Goal: Task Accomplishment & Management: Manage account settings

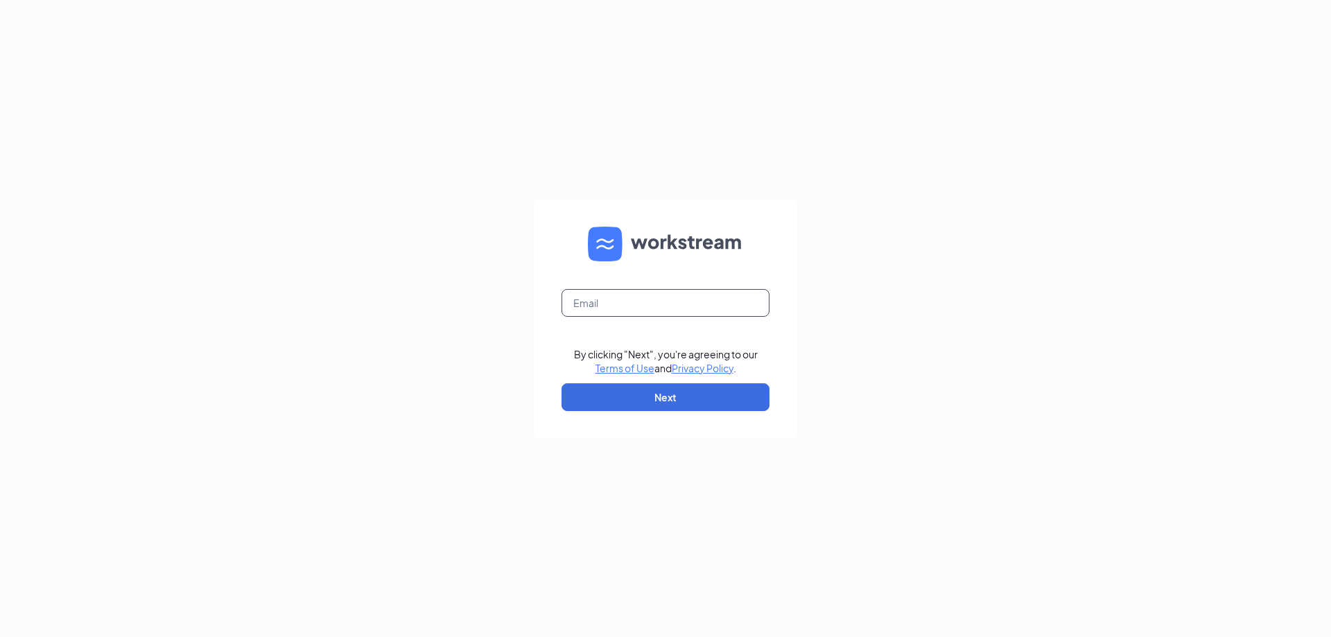
click at [727, 315] on input "text" at bounding box center [666, 303] width 208 height 28
type input "[PERSON_NAME][EMAIL_ADDRESS][PERSON_NAME][DOMAIN_NAME]"
click at [698, 401] on button "Next" at bounding box center [666, 397] width 208 height 28
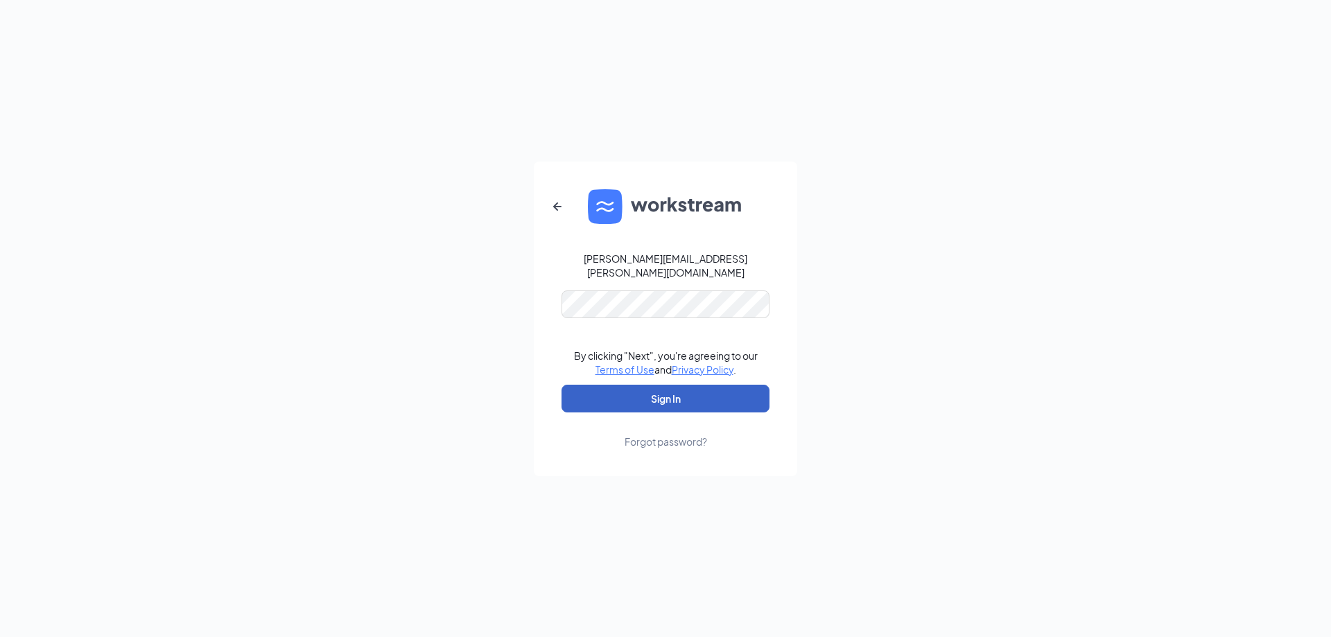
click at [667, 399] on button "Sign In" at bounding box center [666, 399] width 208 height 28
click at [671, 399] on button "Sign In" at bounding box center [666, 399] width 208 height 28
click at [675, 385] on button "Sign In" at bounding box center [666, 399] width 208 height 28
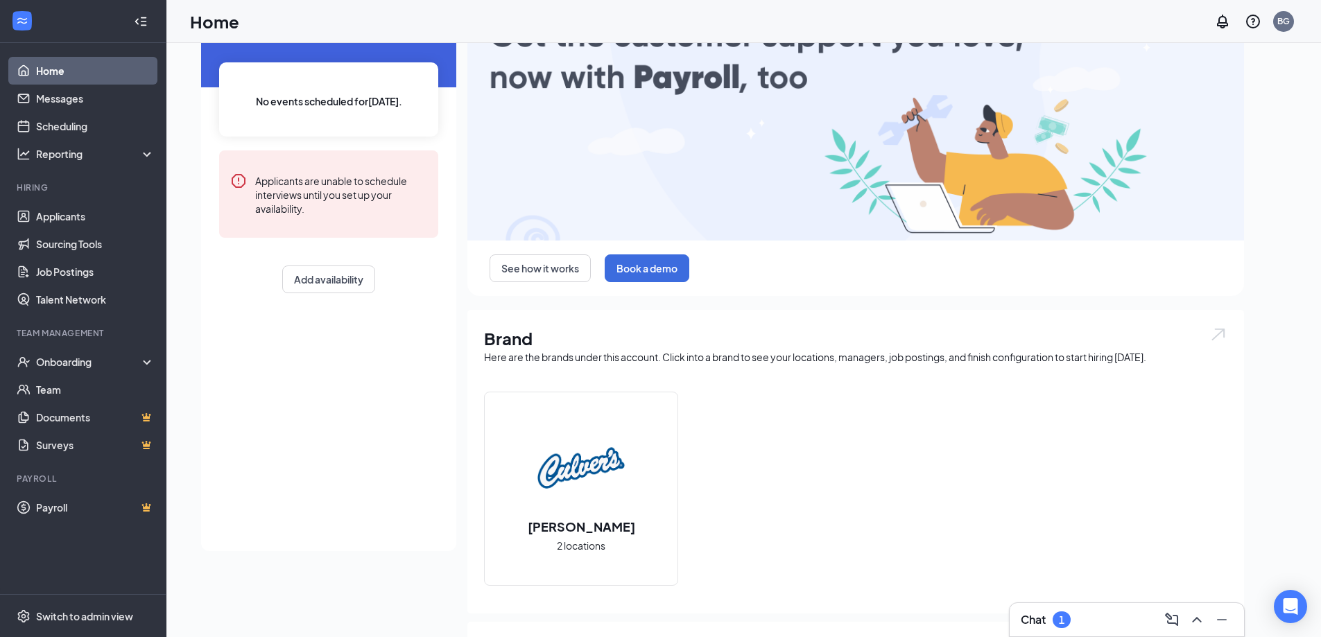
scroll to position [259, 0]
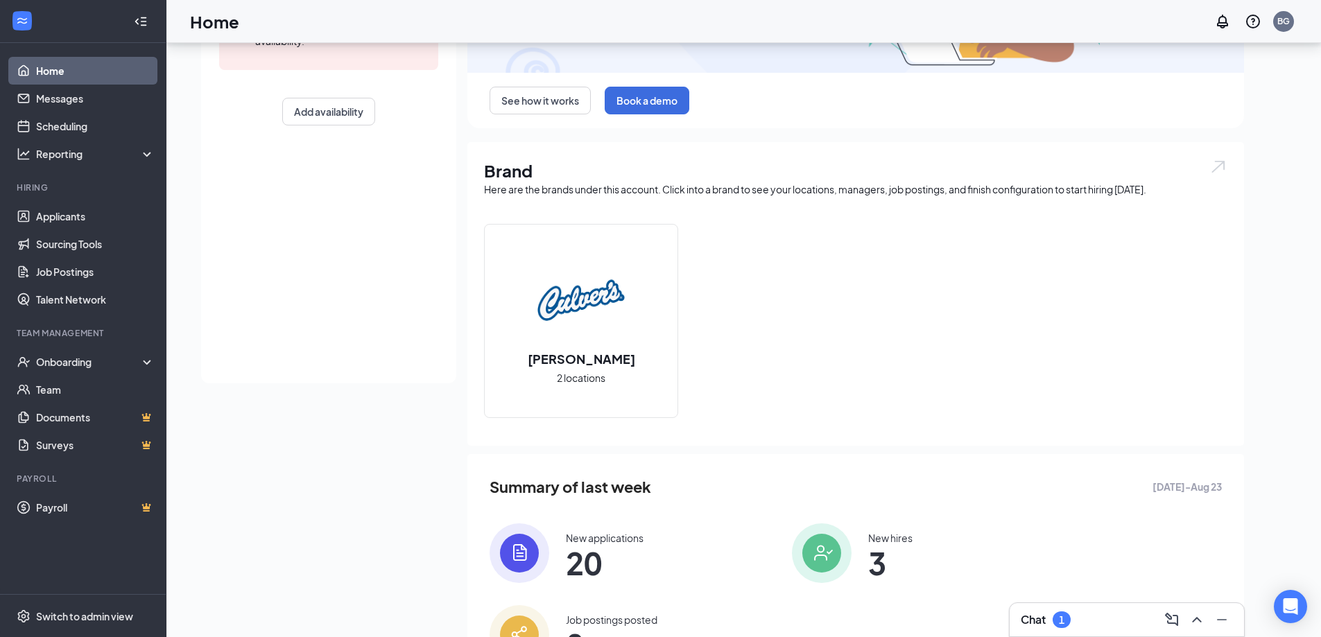
click at [610, 556] on span "20" at bounding box center [605, 563] width 78 height 25
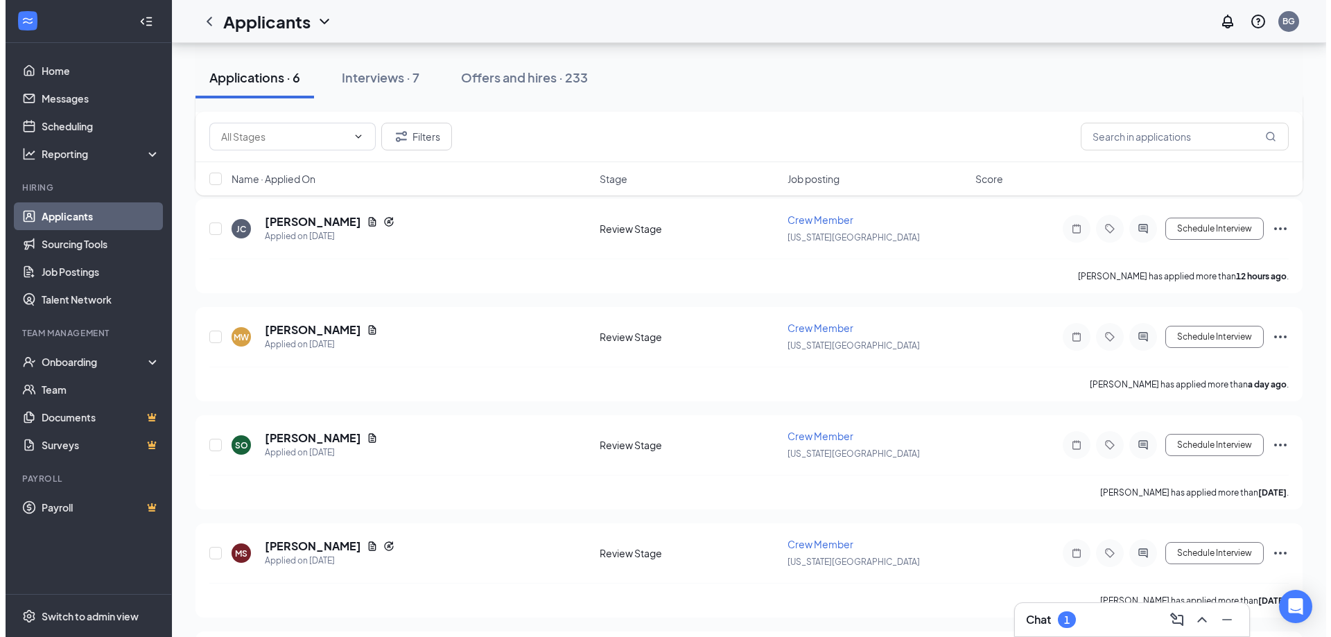
scroll to position [277, 0]
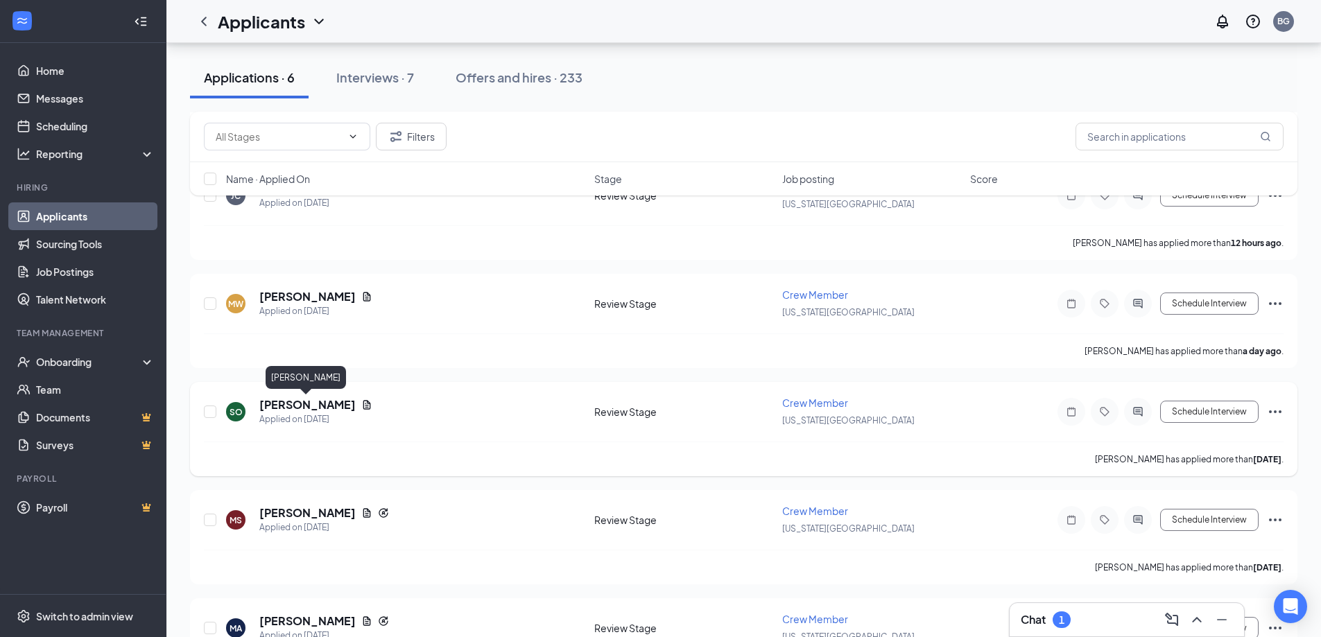
click at [322, 406] on h5 "[PERSON_NAME]" at bounding box center [307, 404] width 96 height 15
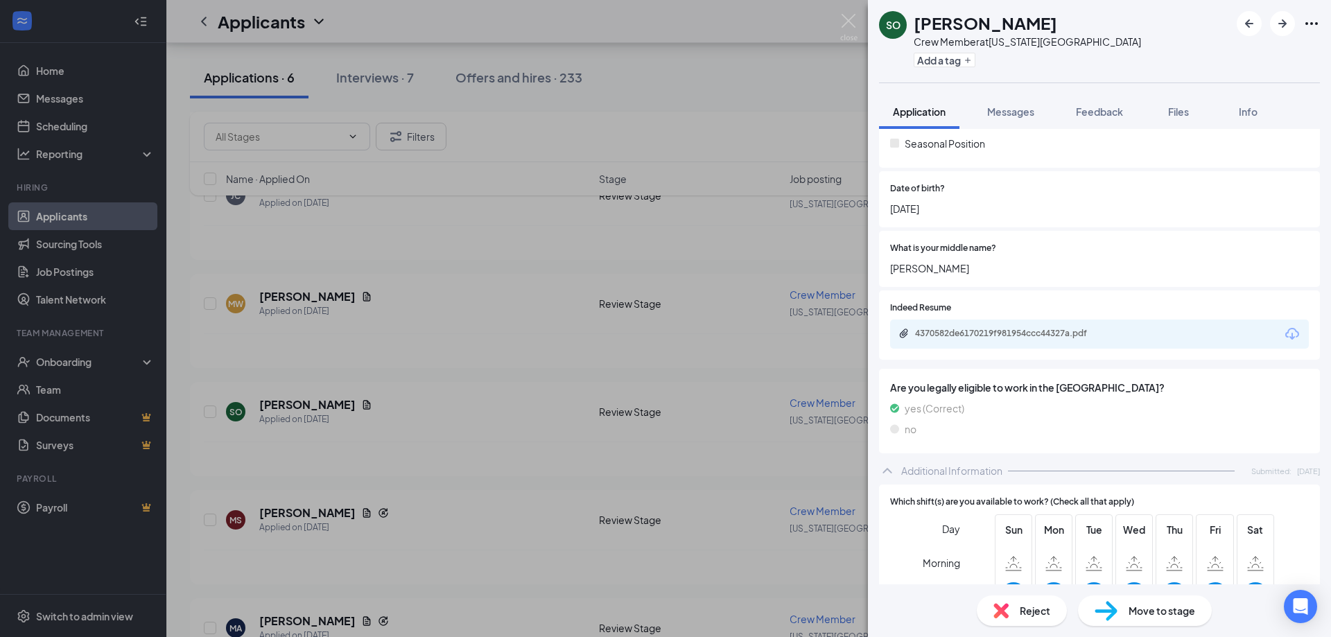
scroll to position [347, 0]
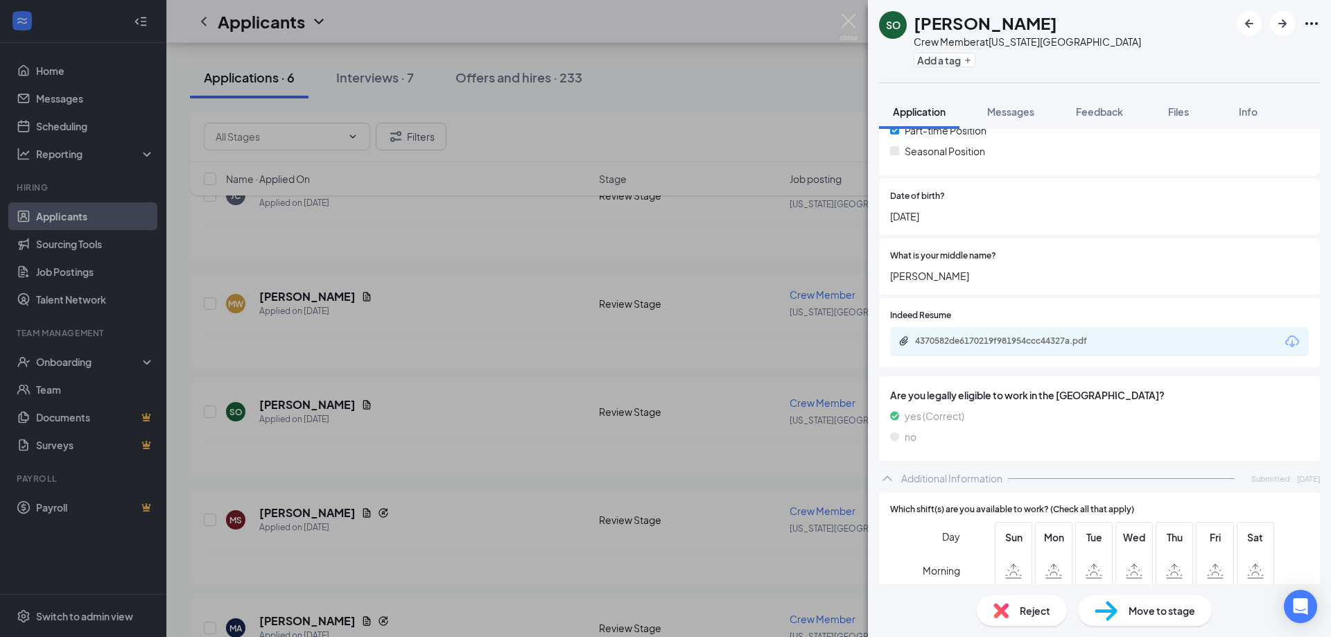
click at [995, 334] on div "4370582de6170219f981954ccc44327a.pdf" at bounding box center [1099, 341] width 419 height 29
click at [995, 340] on div "4370582de6170219f981954ccc44327a.pdf" at bounding box center [1012, 341] width 194 height 11
click at [406, 116] on div "SO [PERSON_NAME] Crew Member at [US_STATE][GEOGRAPHIC_DATA] Add a tag Applicati…" at bounding box center [665, 318] width 1331 height 637
click at [380, 77] on div "Interviews · 7" at bounding box center [375, 77] width 78 height 17
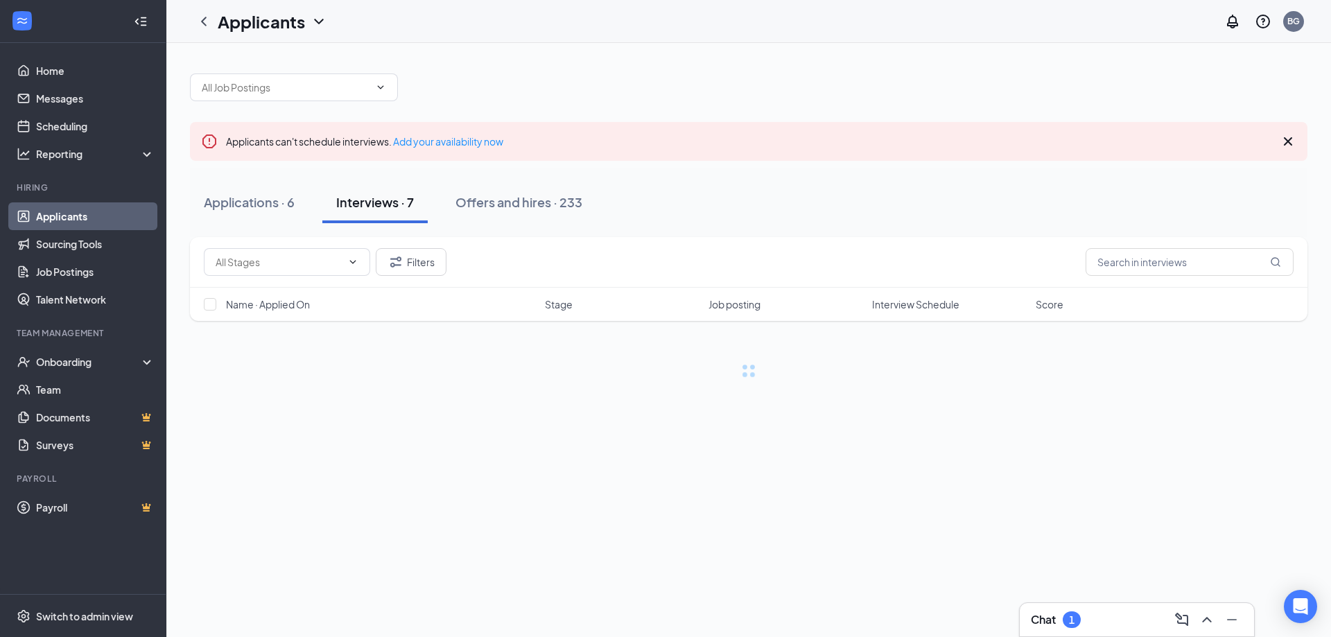
click at [395, 206] on div "Interviews · 7" at bounding box center [375, 201] width 78 height 17
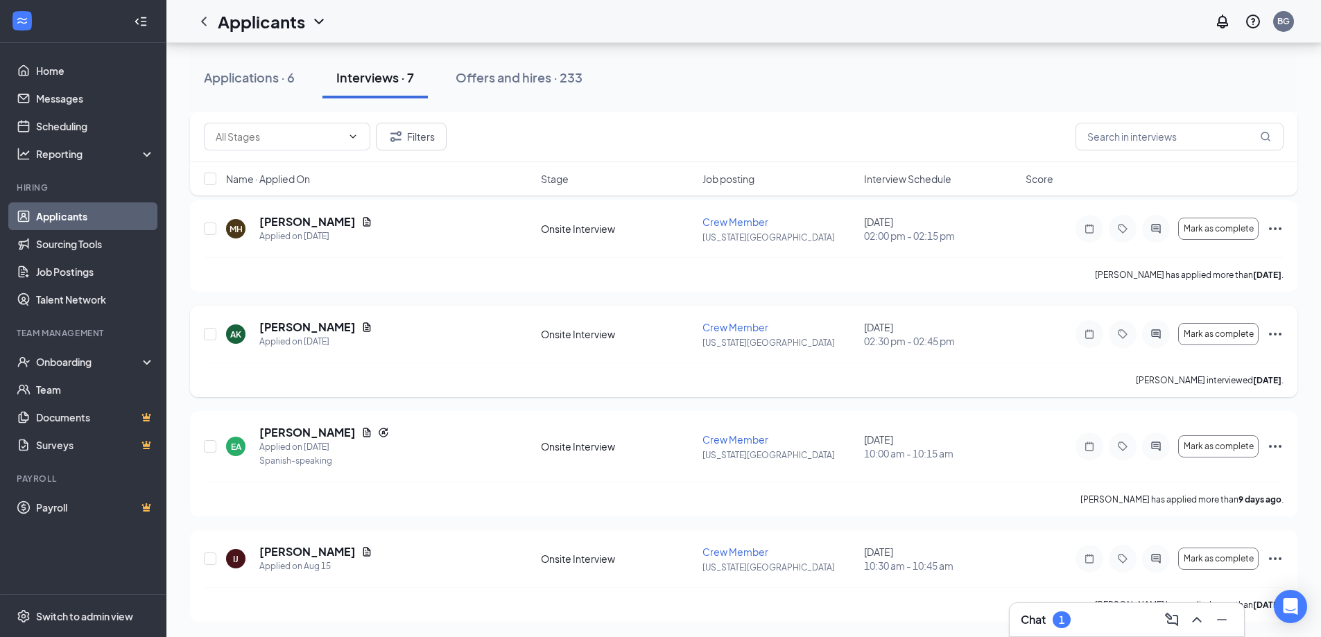
scroll to position [452, 0]
click at [246, 83] on div "Applications · 6" at bounding box center [249, 77] width 91 height 17
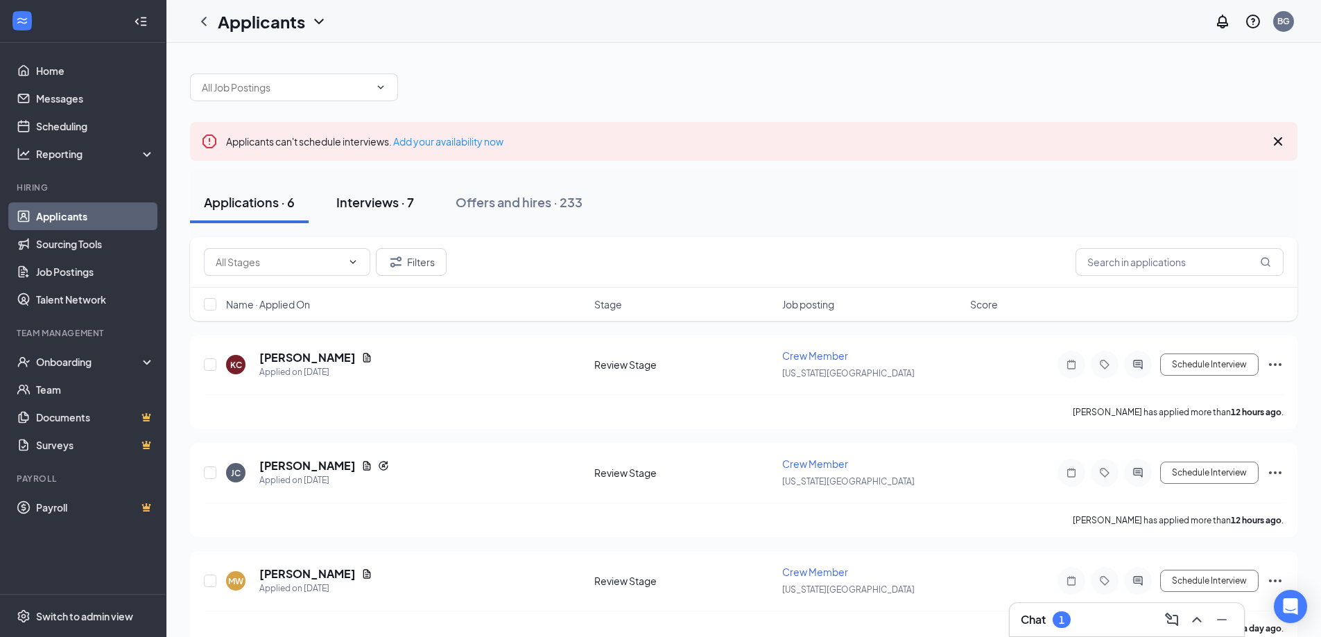
click at [379, 202] on div "Interviews · 7" at bounding box center [375, 201] width 78 height 17
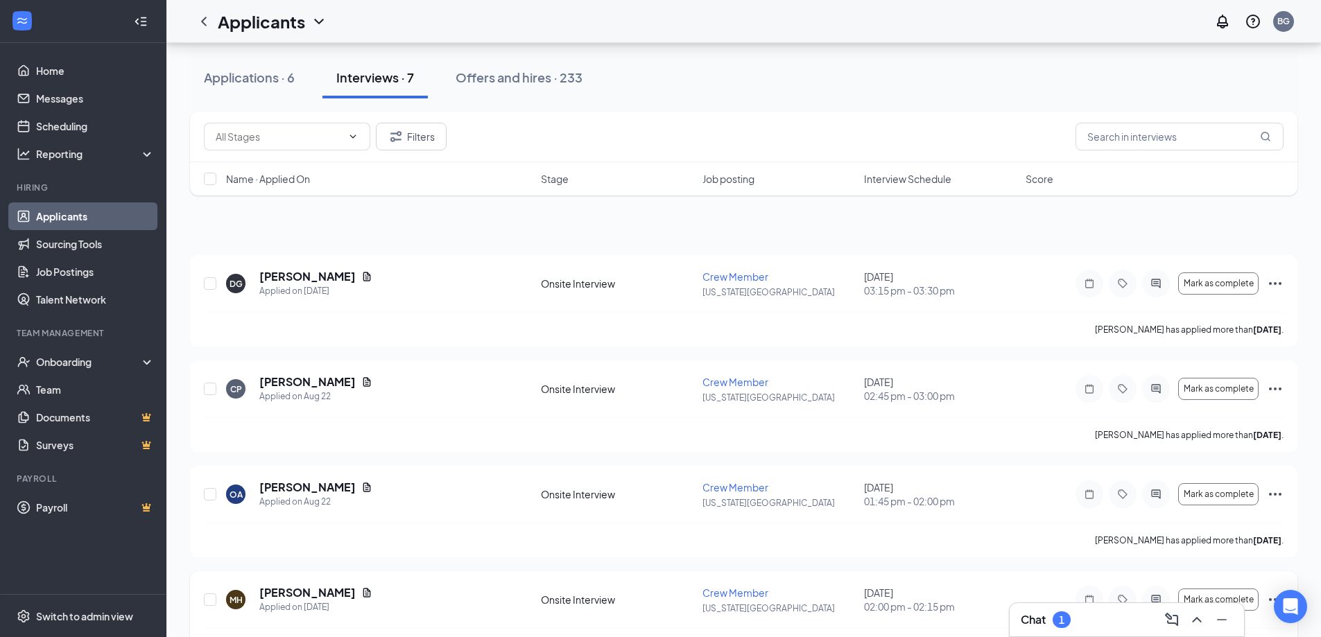
scroll to position [69, 0]
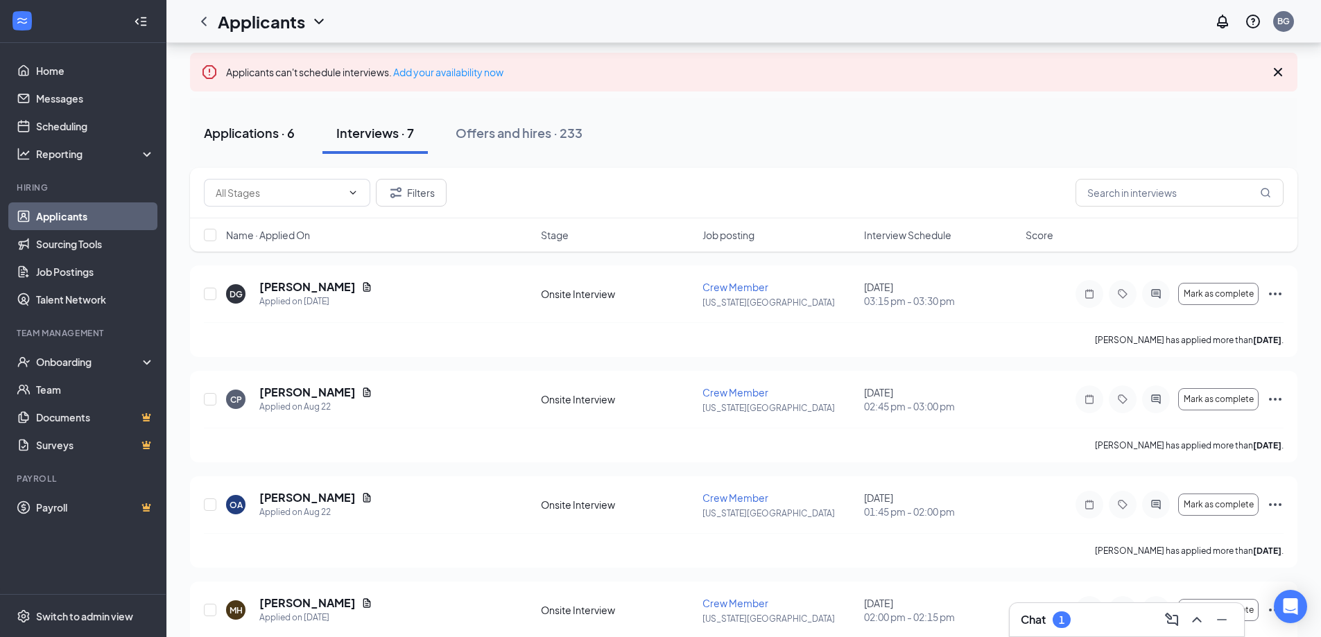
click at [277, 127] on div "Applications · 6" at bounding box center [249, 132] width 91 height 17
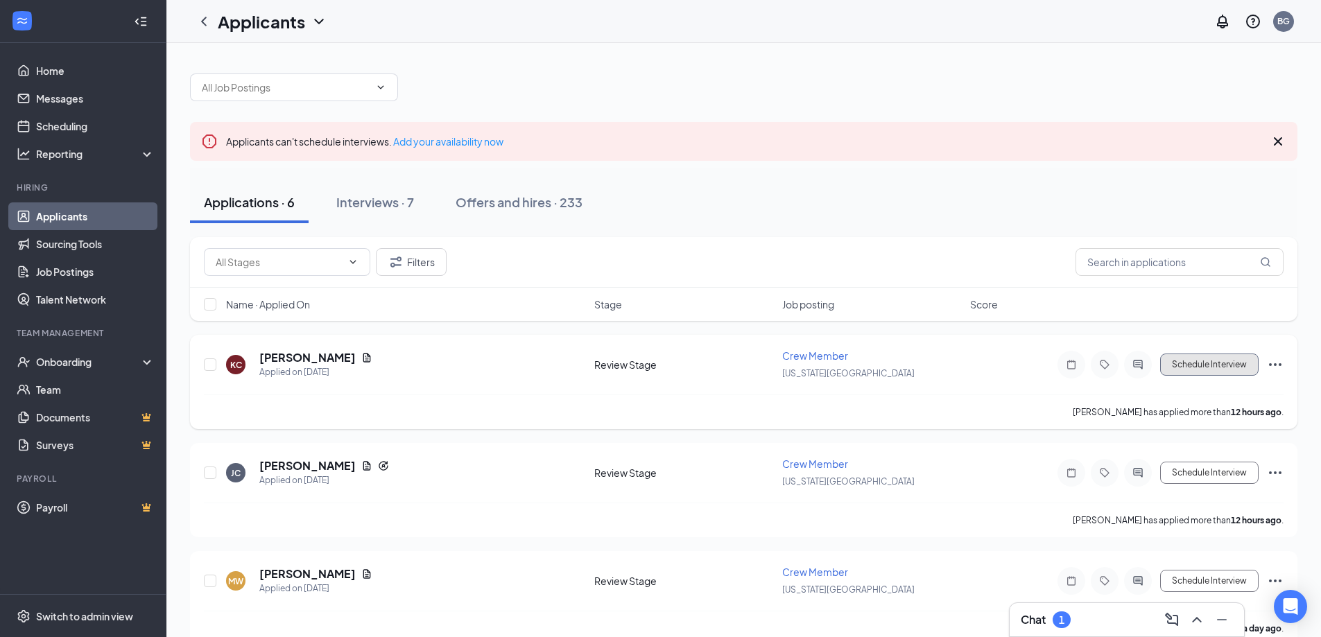
click at [1208, 370] on button "Schedule Interview" at bounding box center [1209, 365] width 98 height 22
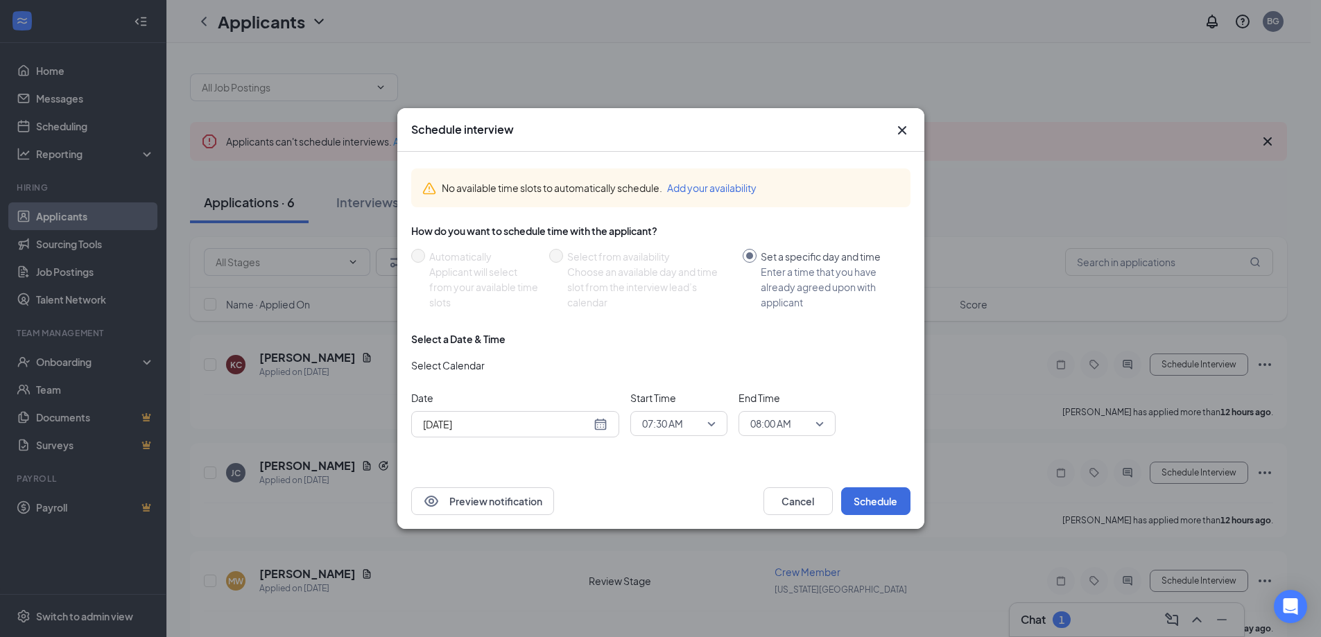
click at [603, 424] on div "[DATE]" at bounding box center [515, 424] width 184 height 15
type input "[DATE]"
click at [580, 371] on div "30" at bounding box center [581, 371] width 17 height 17
click at [712, 424] on span "07:30 AM" at bounding box center [679, 423] width 74 height 21
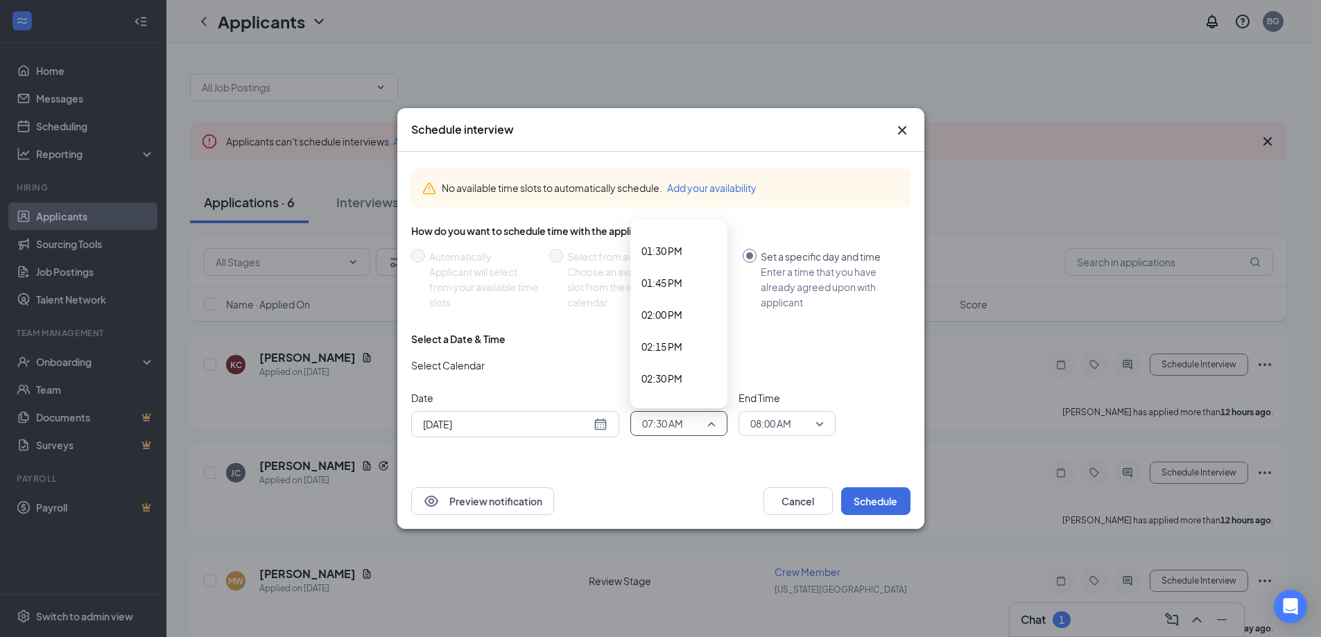
click at [669, 350] on span "02:15 PM" at bounding box center [661, 346] width 41 height 15
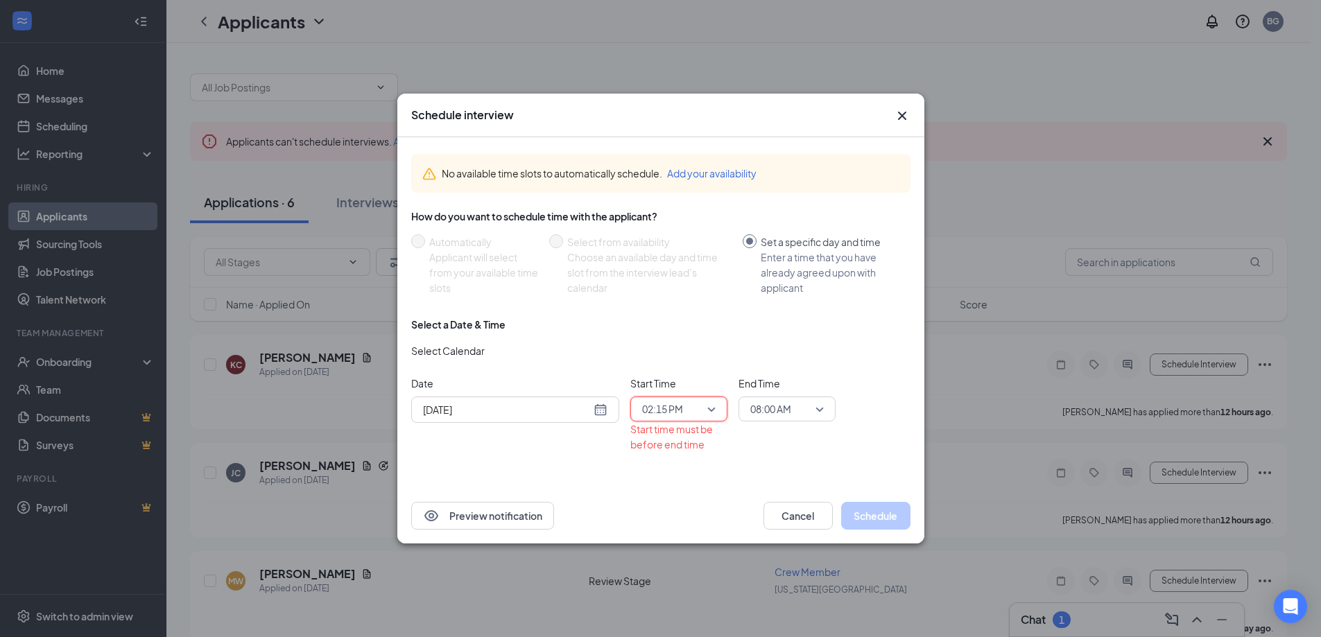
click at [825, 412] on div "08:00 AM" at bounding box center [787, 409] width 97 height 25
click at [775, 299] on span "02:30 PM" at bounding box center [770, 300] width 41 height 15
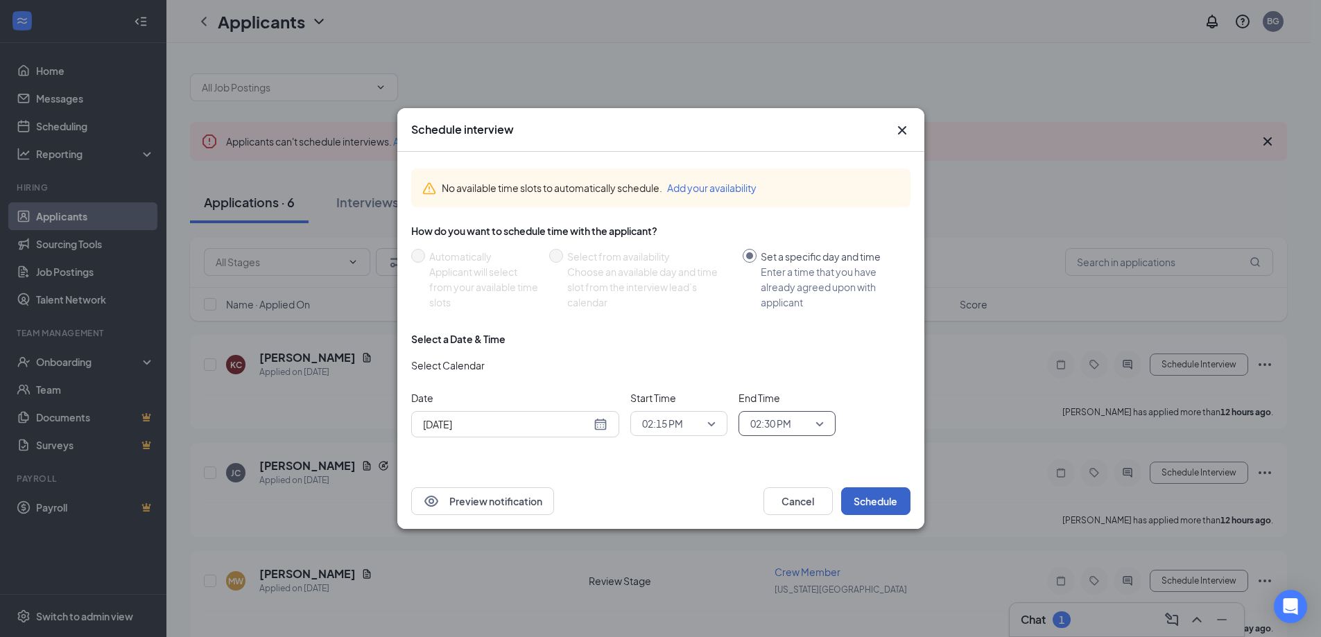
click at [889, 515] on button "Schedule" at bounding box center [875, 501] width 69 height 28
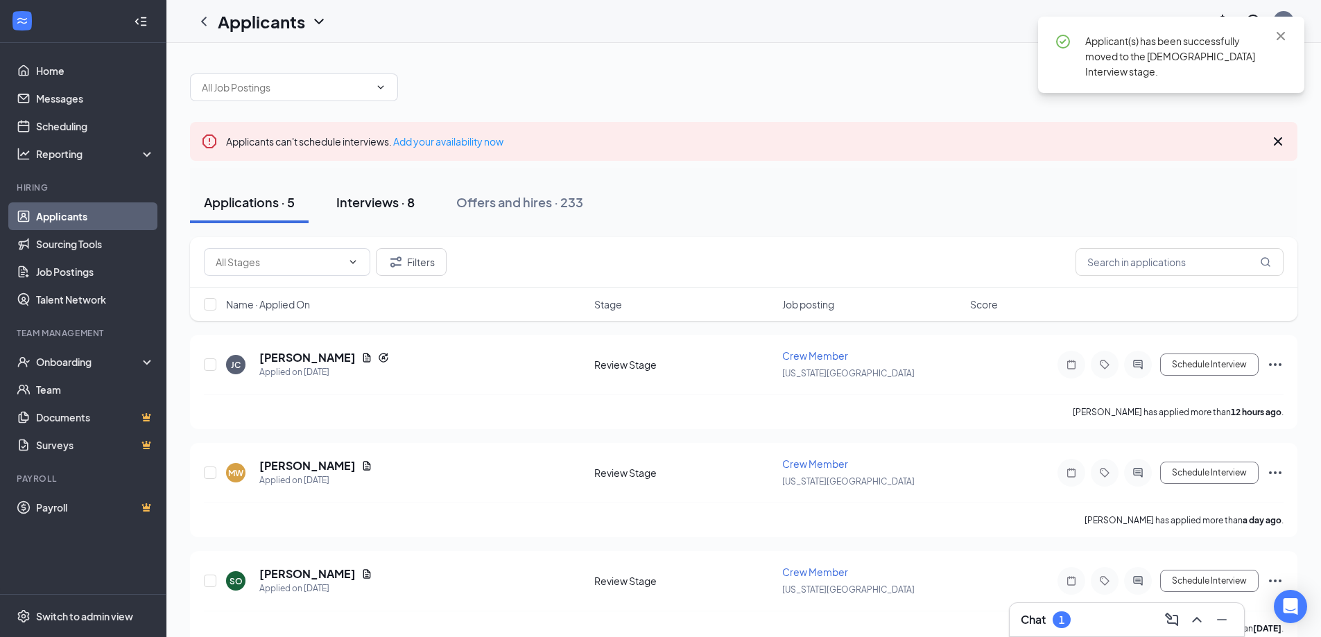
click at [397, 203] on div "Interviews · 8" at bounding box center [375, 201] width 78 height 17
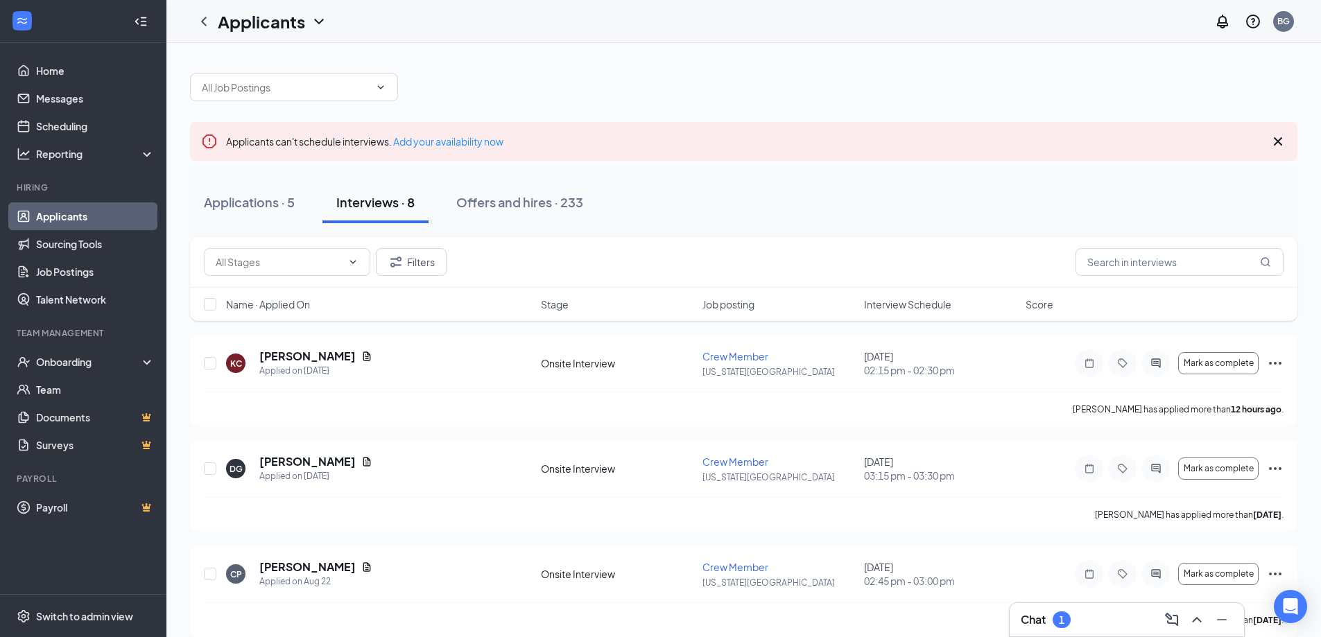
click at [899, 301] on span "Interview Schedule" at bounding box center [907, 304] width 87 height 14
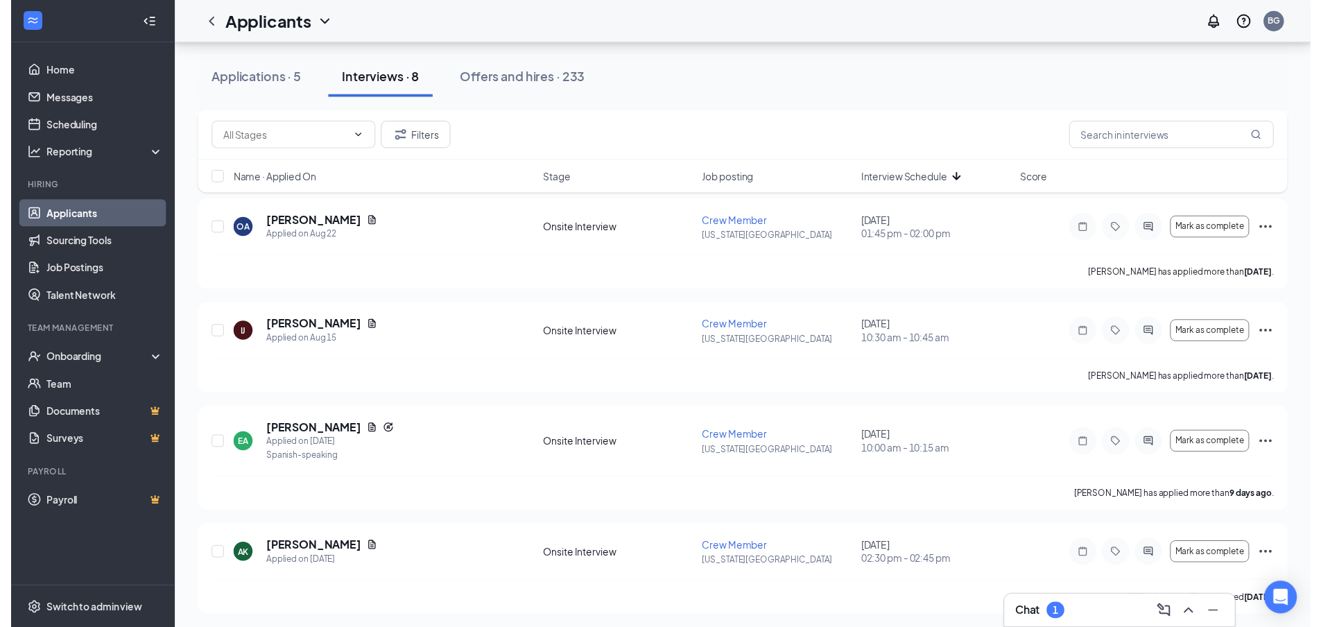
scroll to position [558, 0]
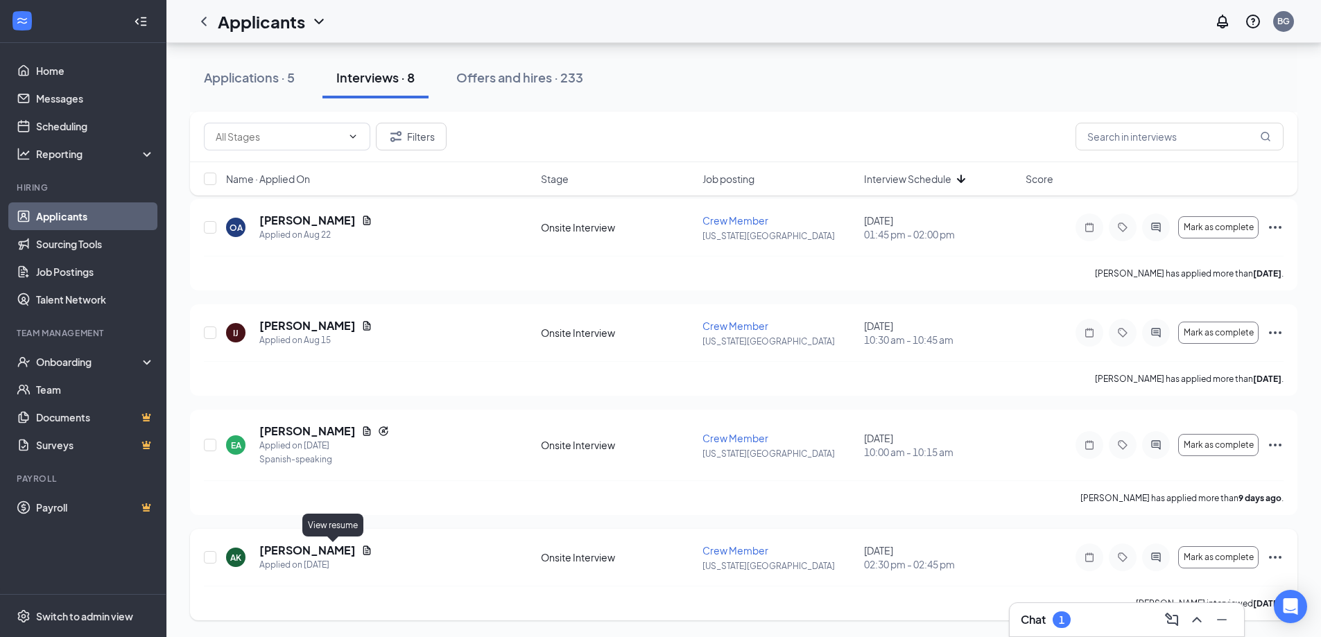
click at [361, 550] on icon "Document" at bounding box center [366, 550] width 11 height 11
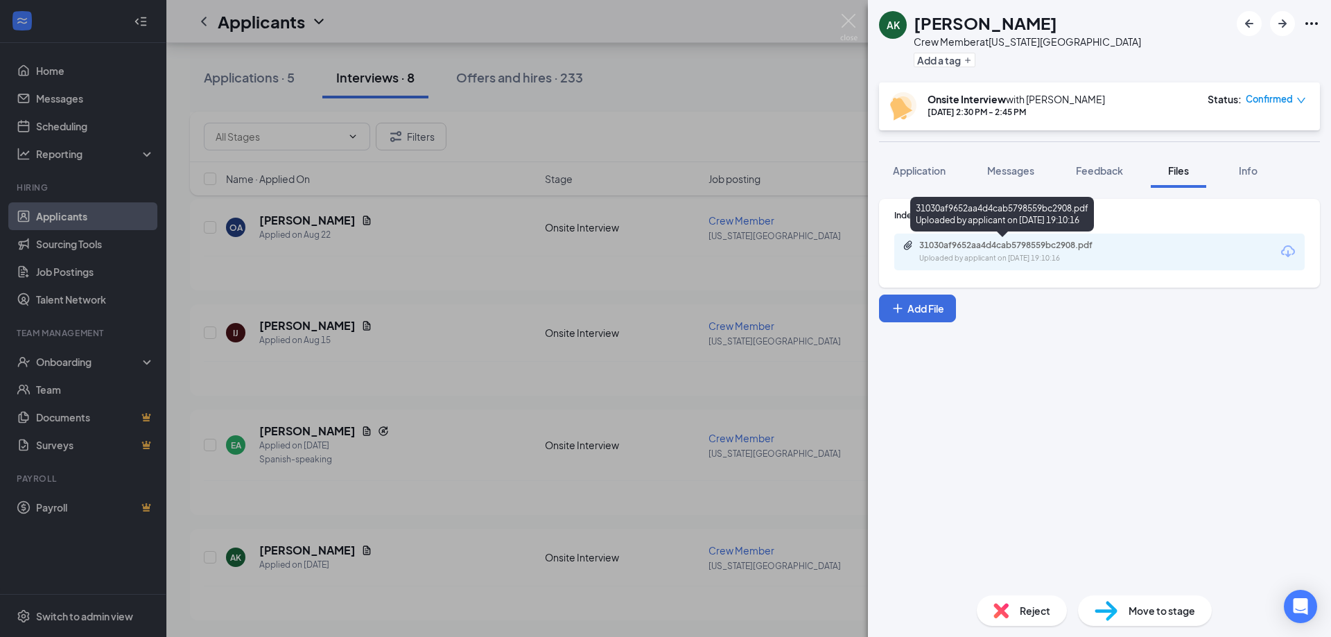
click at [989, 243] on div "31030af9652aa4d4cab5798559bc2908.pdf" at bounding box center [1016, 245] width 194 height 11
click at [618, 560] on div "AK [PERSON_NAME] Crew Member at [US_STATE][GEOGRAPHIC_DATA] Add a tag Onsite In…" at bounding box center [665, 318] width 1331 height 637
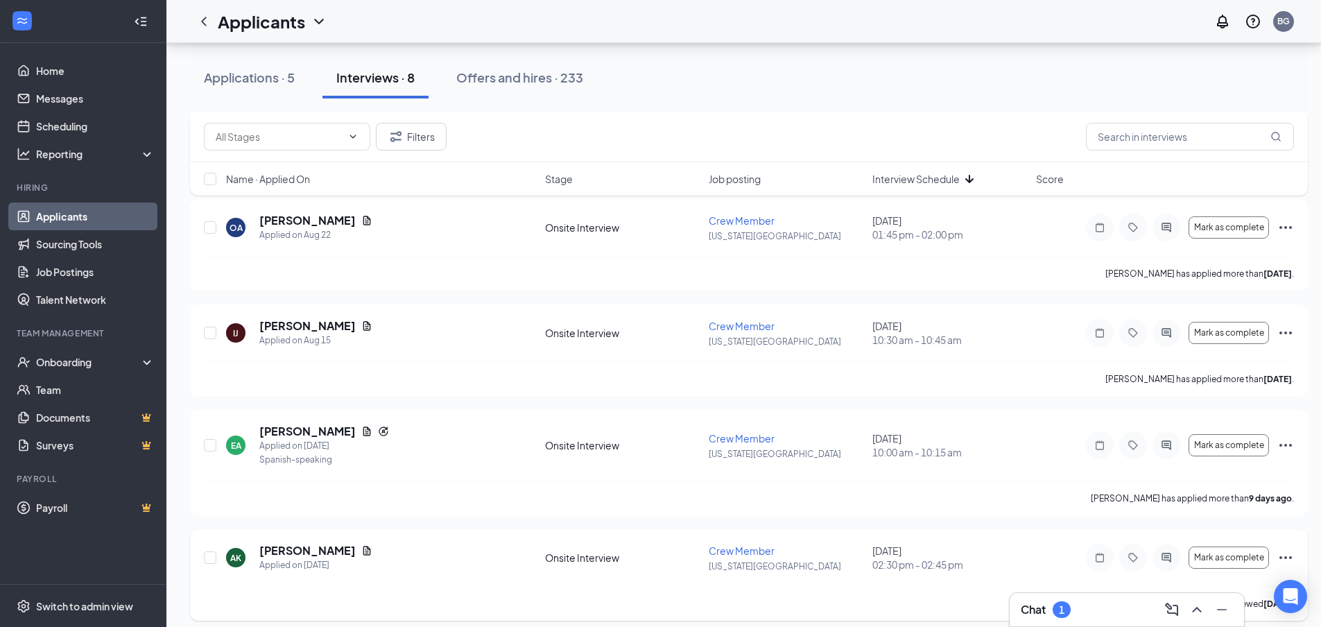
click at [1290, 555] on icon "Ellipses" at bounding box center [1285, 557] width 17 height 17
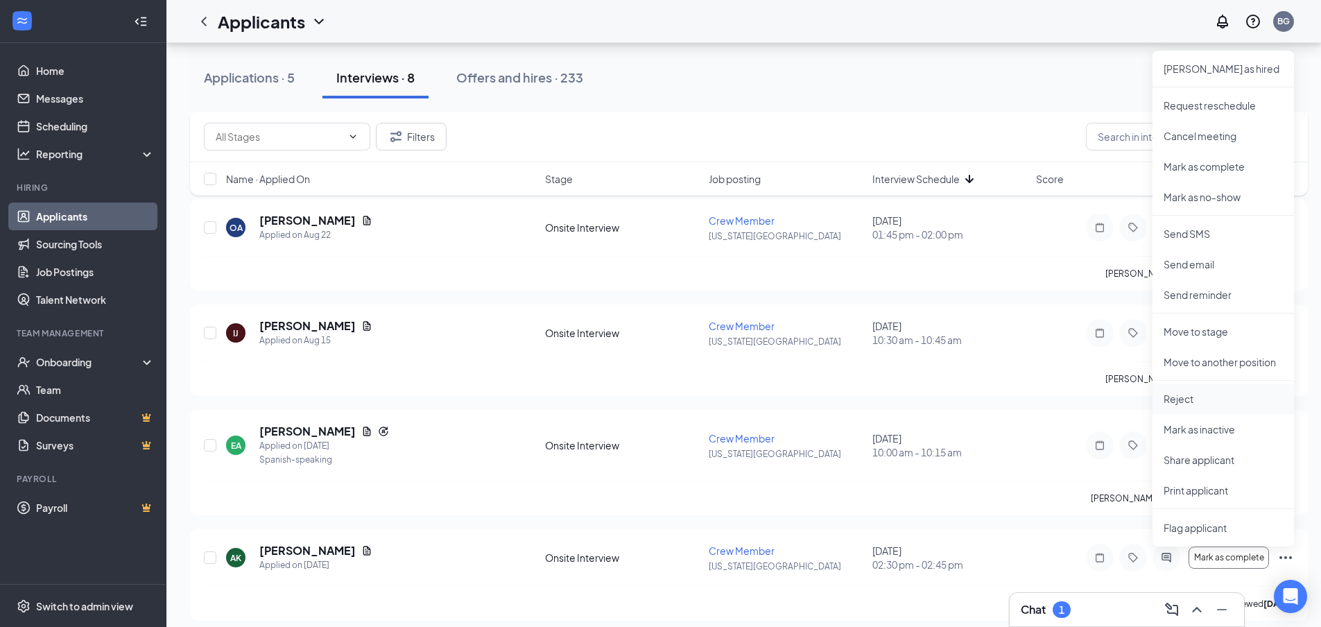
click at [1193, 395] on p "Reject" at bounding box center [1223, 399] width 119 height 14
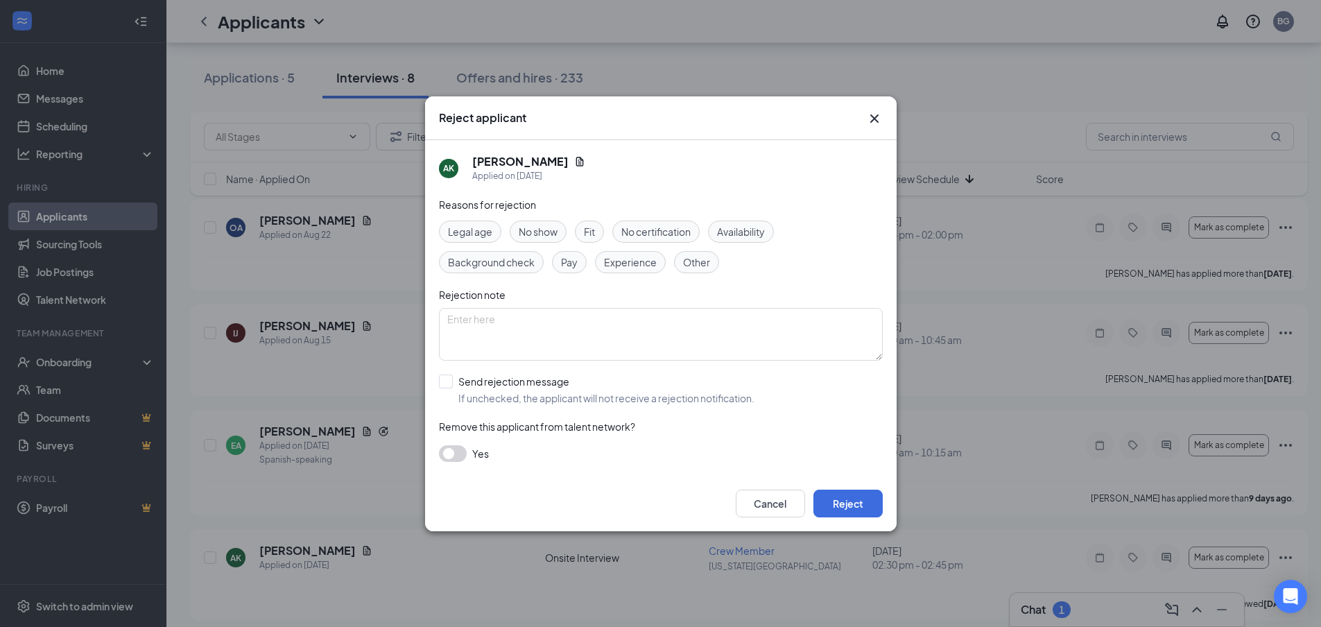
click at [500, 373] on div "Reasons for rejection Legal age No show Fit No certification Availability Backg…" at bounding box center [661, 336] width 444 height 279
click at [503, 382] on input "Send rejection message If unchecked, the applicant will not receive a rejection…" at bounding box center [597, 389] width 316 height 31
checkbox input "true"
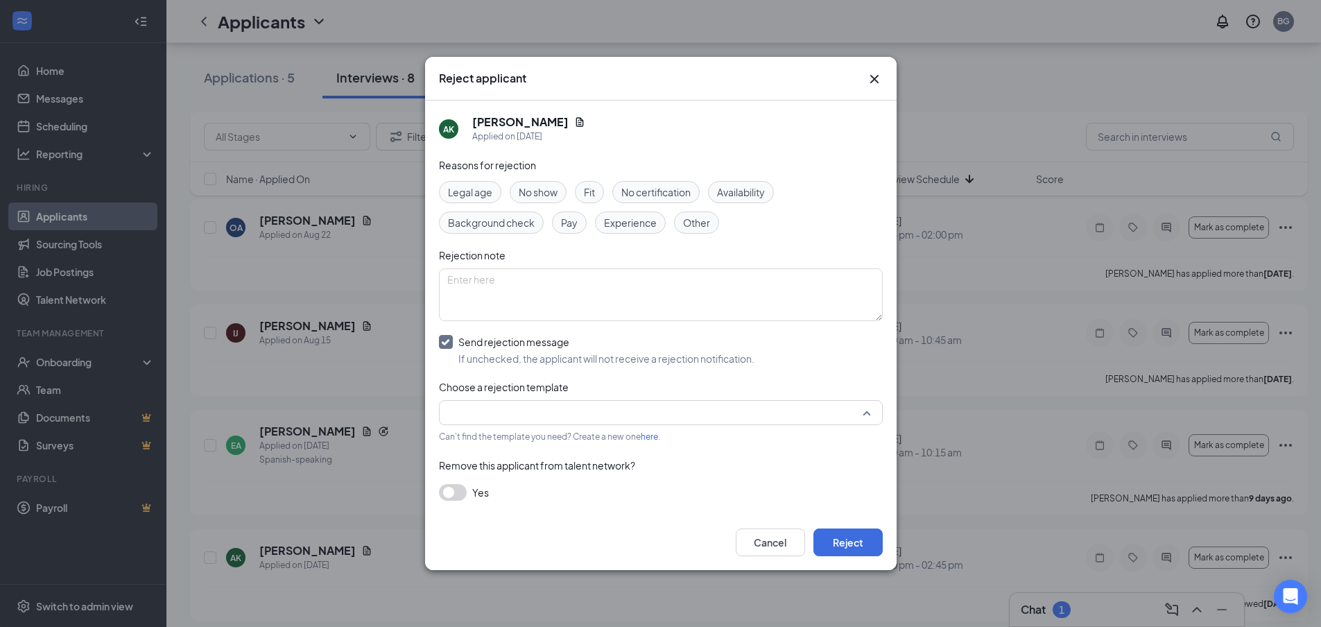
click at [517, 403] on input "search" at bounding box center [655, 413] width 417 height 24
click at [536, 444] on span "Rejection Message" at bounding box center [493, 449] width 87 height 15
click at [847, 534] on button "Reject" at bounding box center [847, 542] width 69 height 28
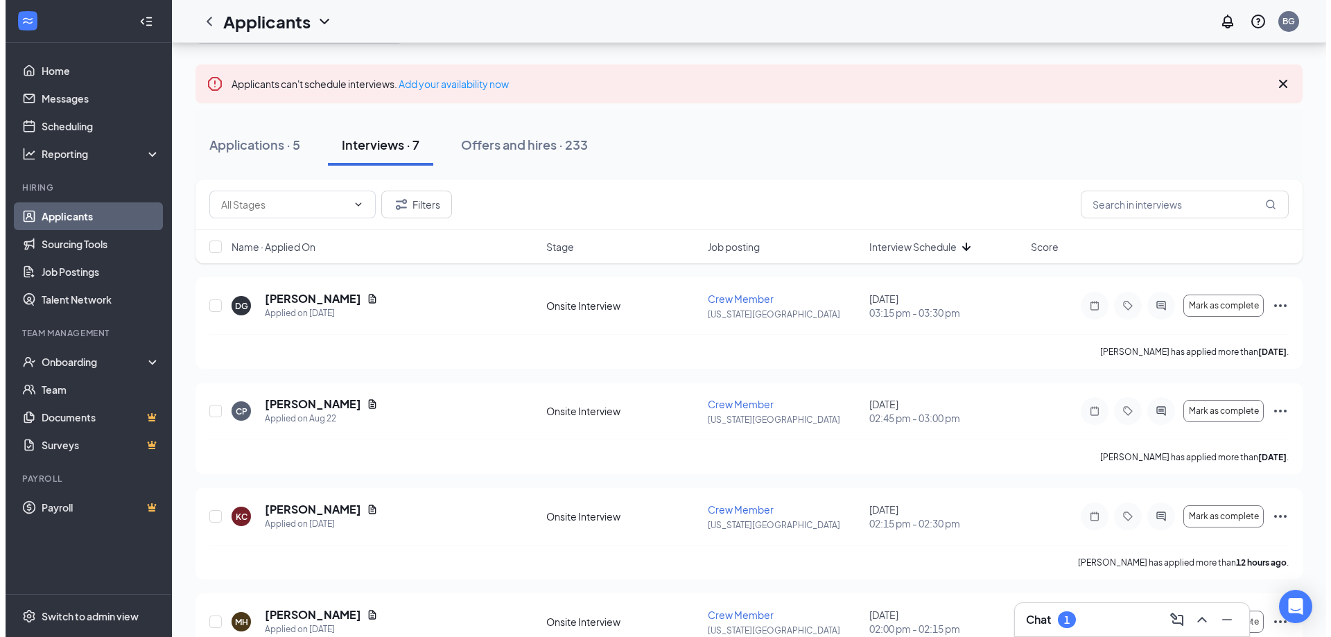
scroll to position [139, 0]
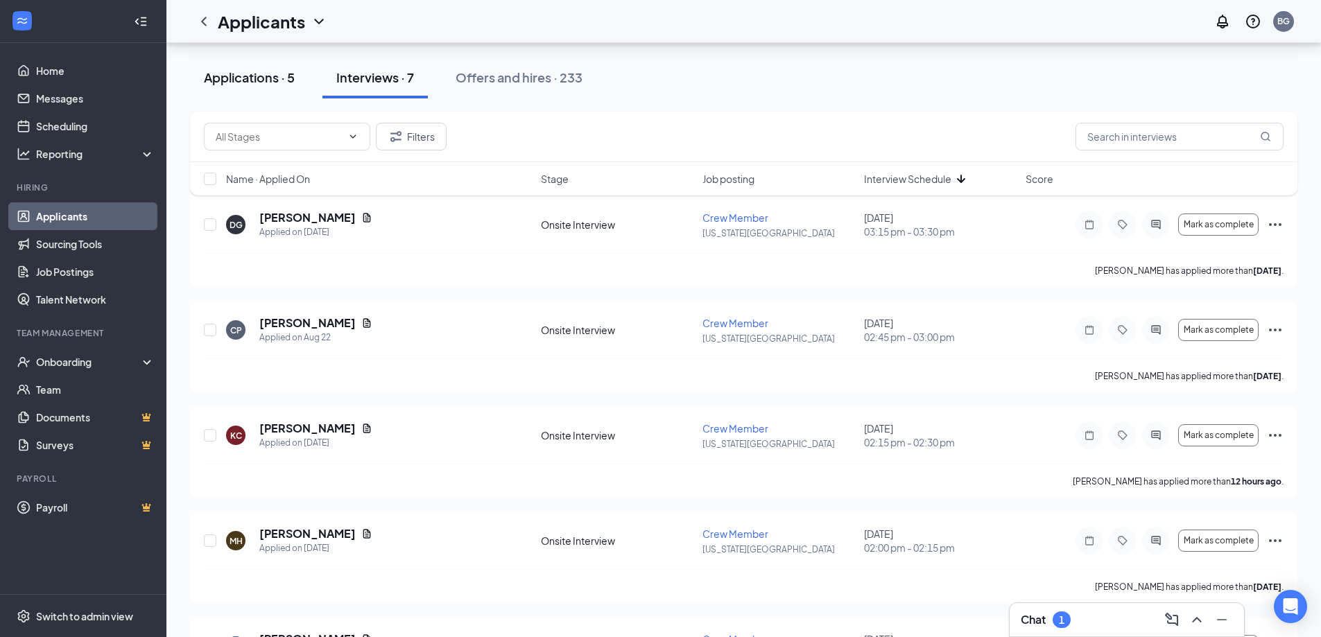
click at [224, 87] on button "Applications · 5" at bounding box center [249, 78] width 119 height 42
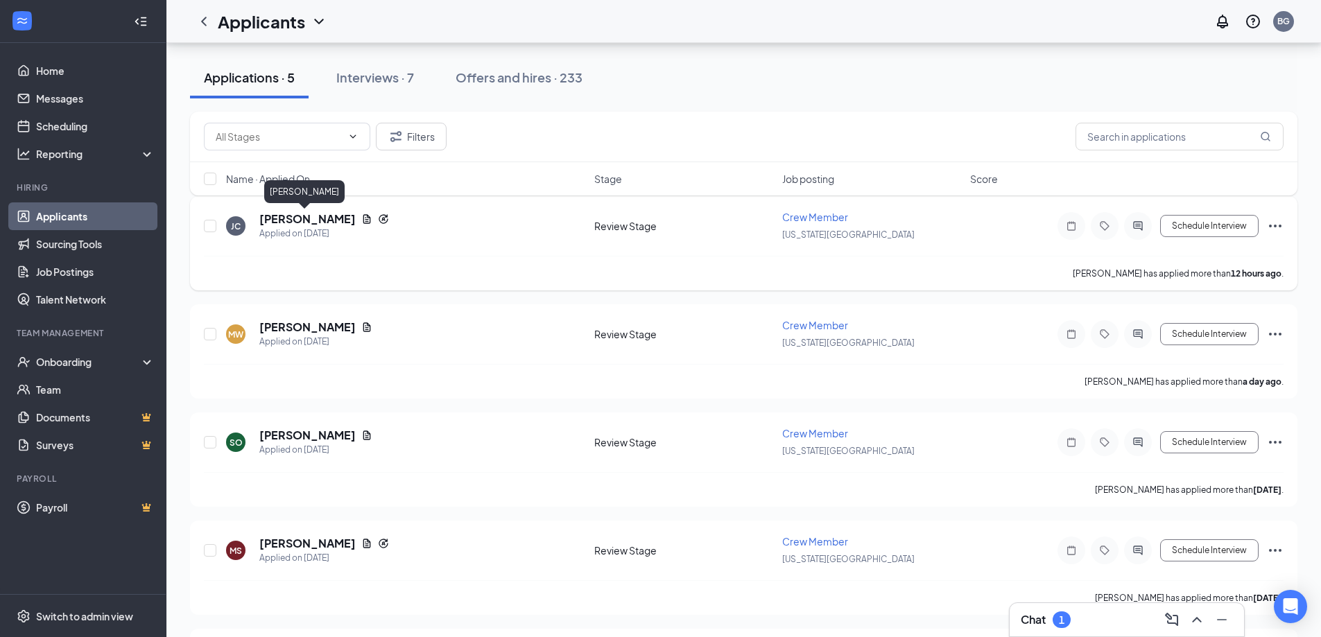
click at [318, 222] on h5 "[PERSON_NAME]" at bounding box center [307, 218] width 96 height 15
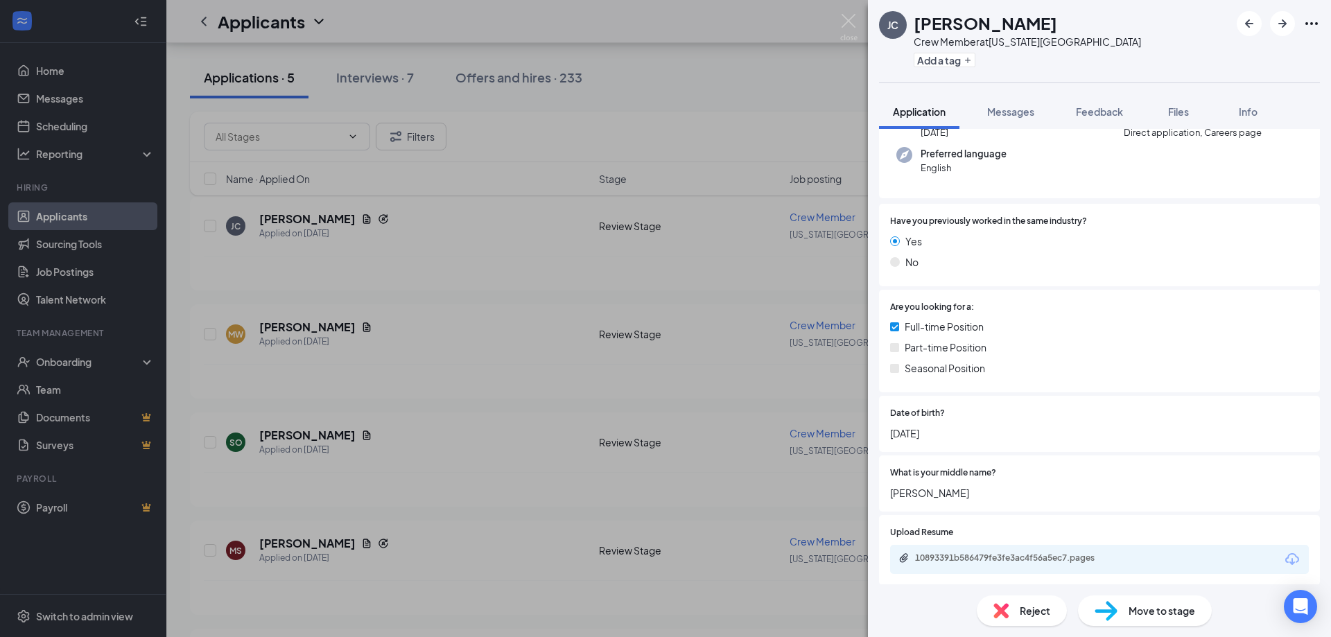
scroll to position [208, 0]
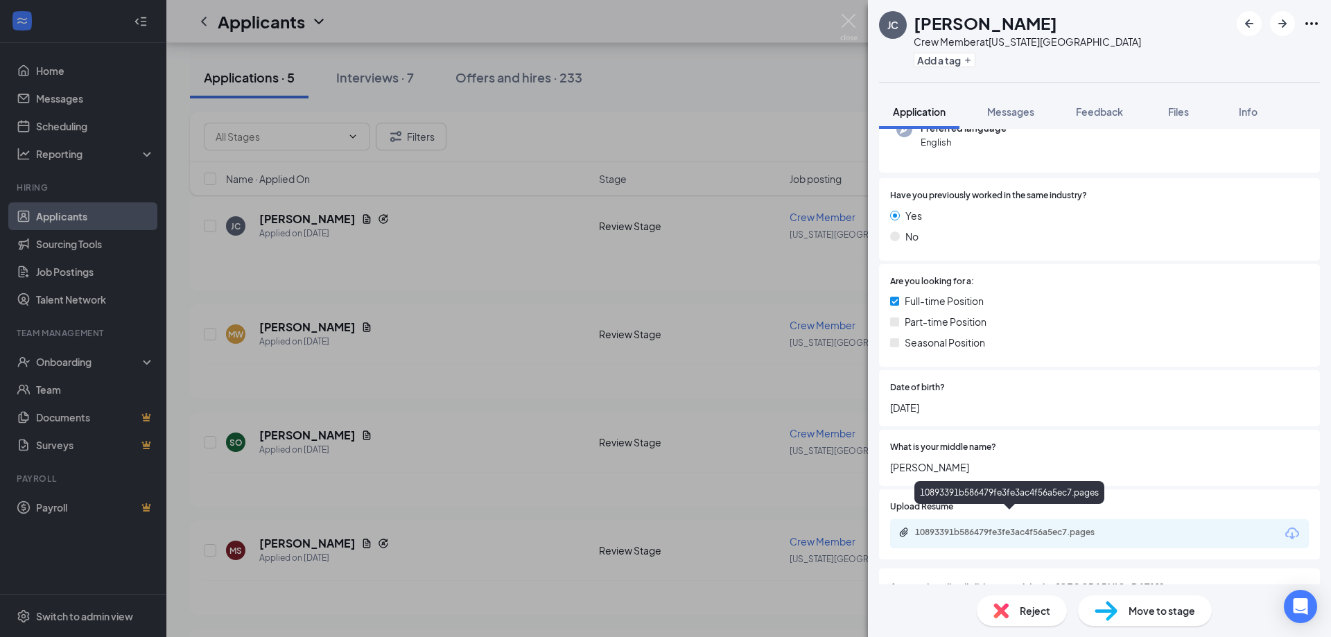
click at [985, 527] on div "10893391b586479fe3fe3ac4f56a5ec7.pages" at bounding box center [1012, 532] width 194 height 11
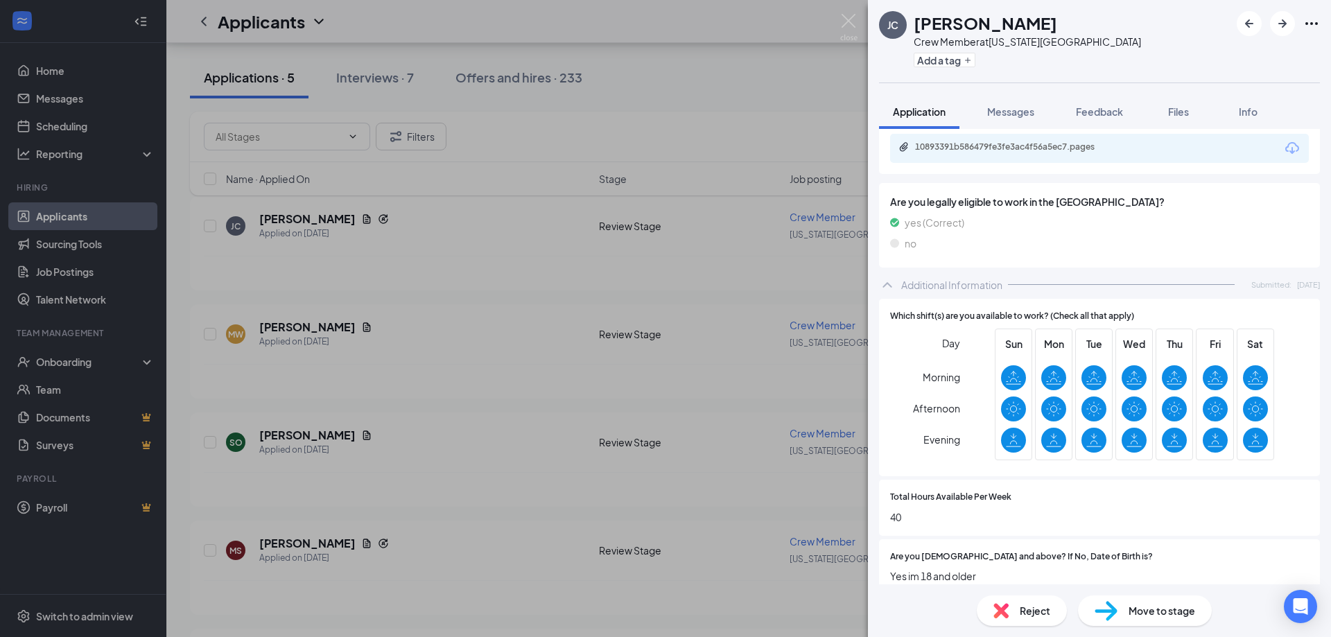
scroll to position [589, 0]
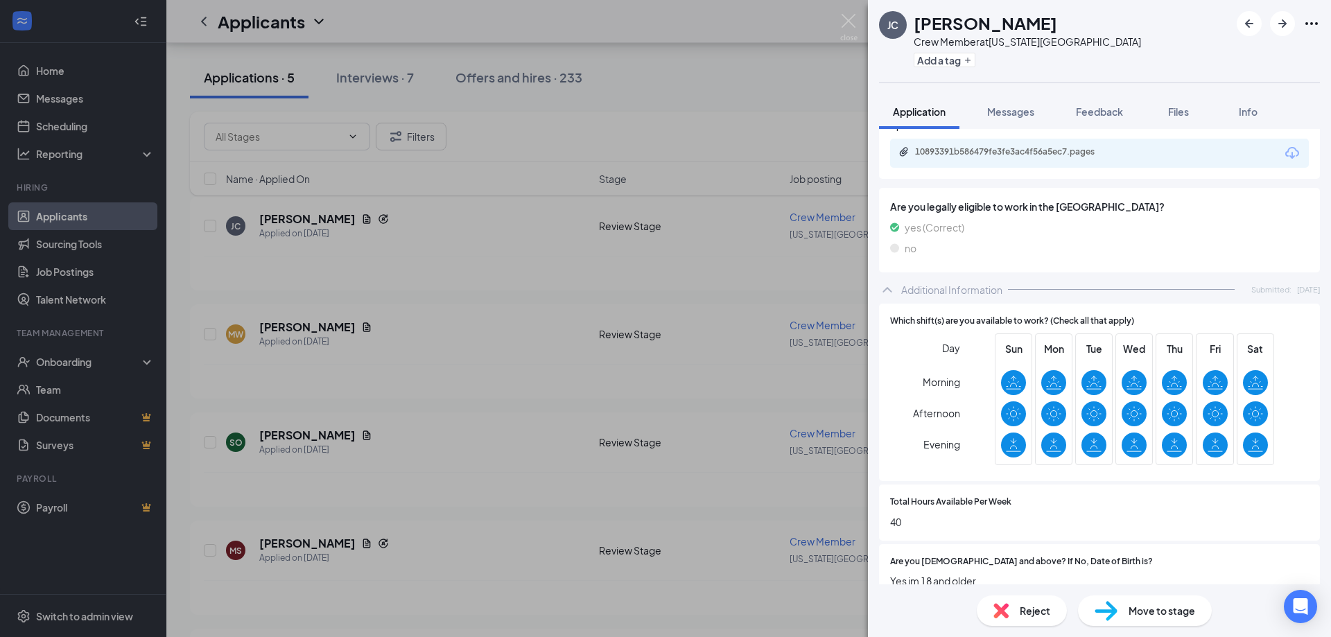
click at [1022, 622] on div "Reject" at bounding box center [1022, 611] width 90 height 31
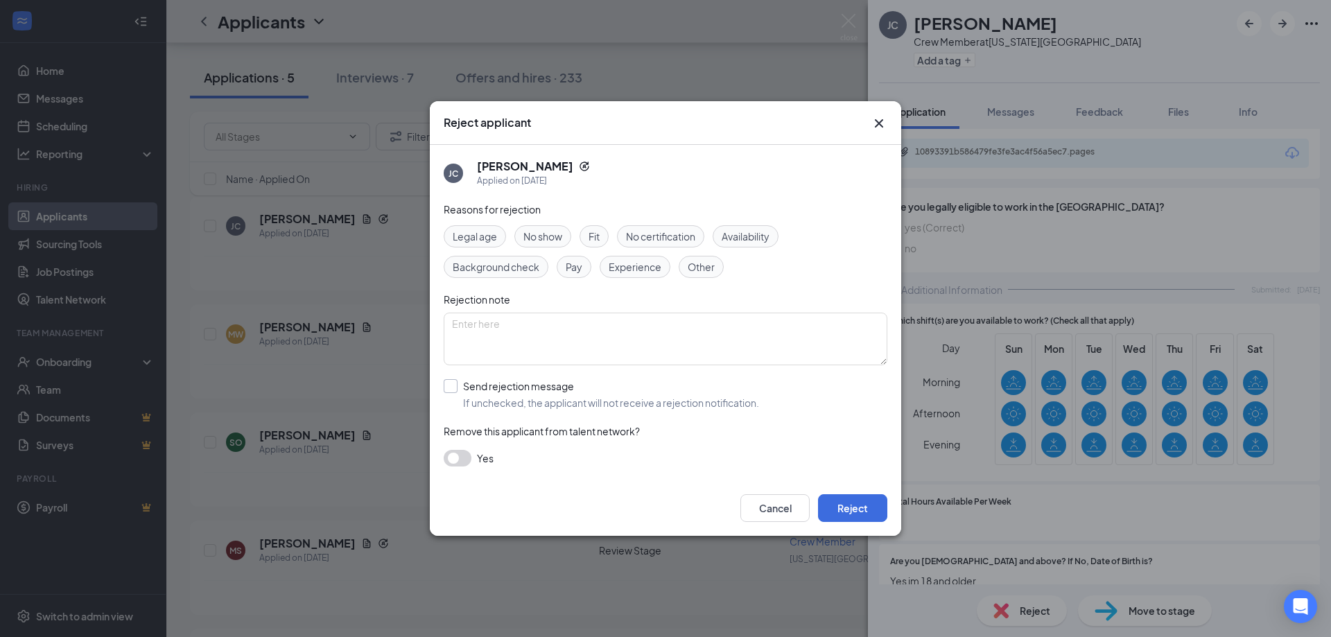
click at [460, 386] on input "Send rejection message If unchecked, the applicant will not receive a rejection…" at bounding box center [602, 394] width 316 height 31
checkbox input "true"
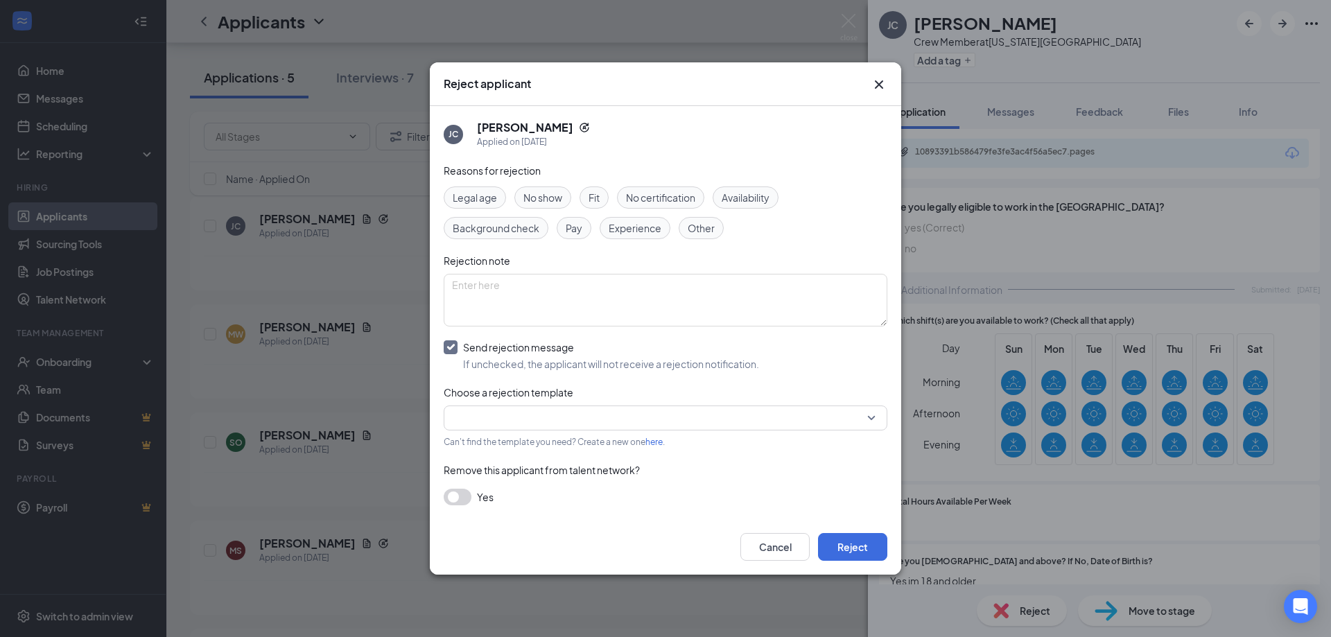
click at [499, 415] on input "search" at bounding box center [660, 418] width 417 height 24
click at [528, 447] on span "Rejection Message" at bounding box center [498, 454] width 87 height 15
click at [892, 545] on div "Cancel Reject" at bounding box center [666, 546] width 472 height 55
click at [882, 546] on button "Reject" at bounding box center [852, 547] width 69 height 28
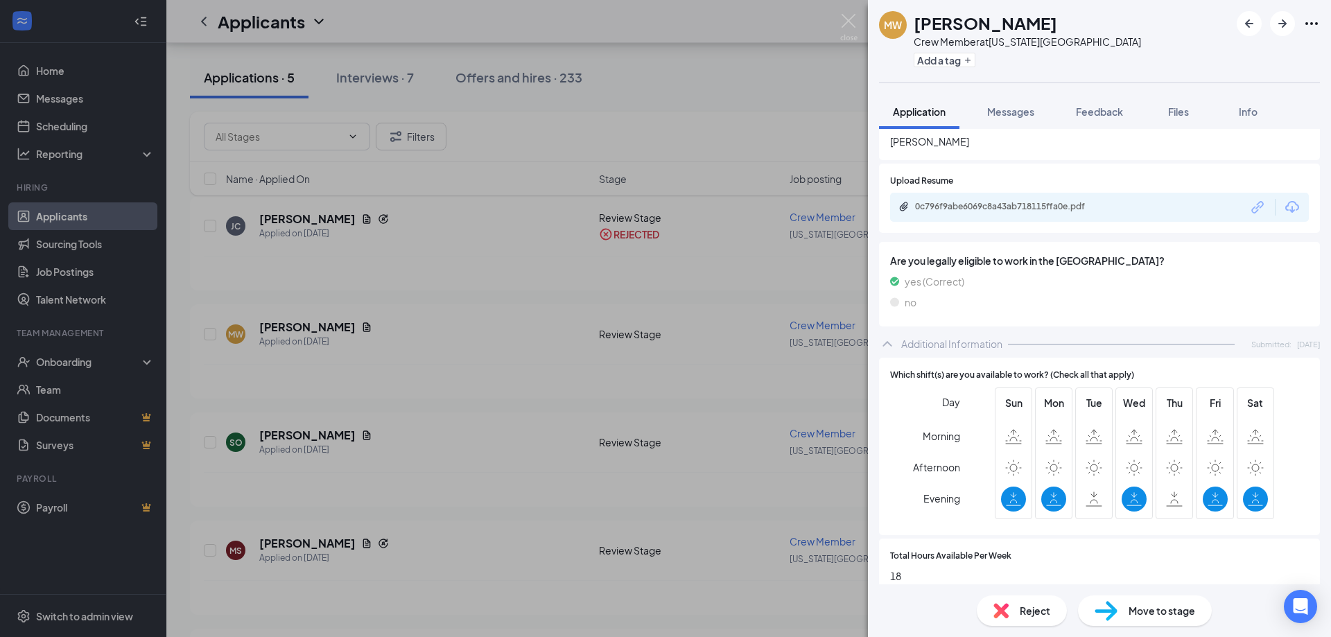
scroll to position [485, 0]
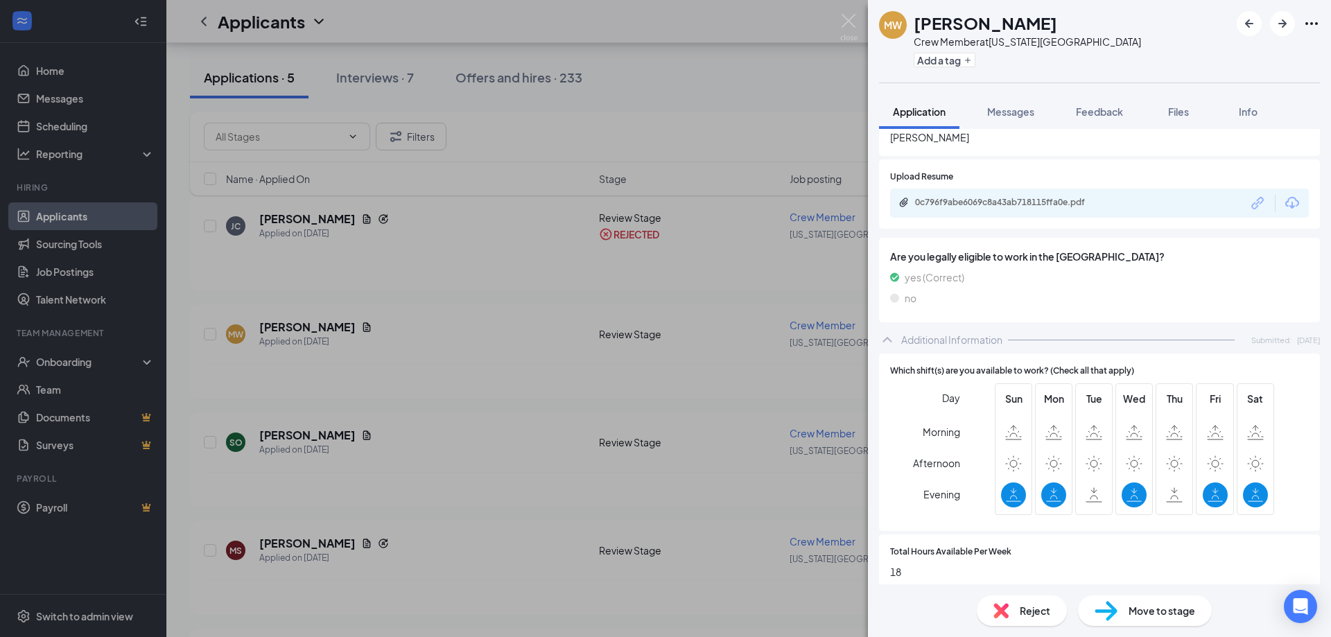
click at [1005, 601] on div "Reject" at bounding box center [1022, 611] width 90 height 31
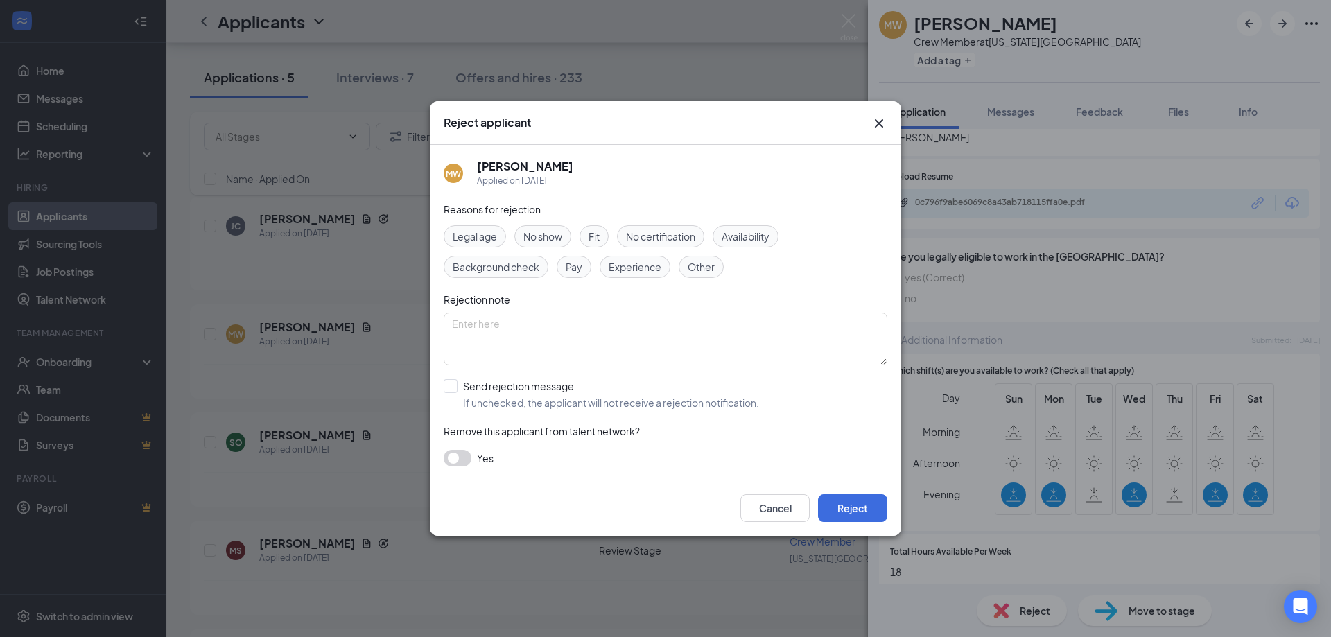
click at [757, 238] on span "Availability" at bounding box center [746, 236] width 48 height 15
click at [537, 405] on input "Send rejection message If unchecked, the applicant will not receive a rejection…" at bounding box center [602, 394] width 316 height 31
checkbox input "true"
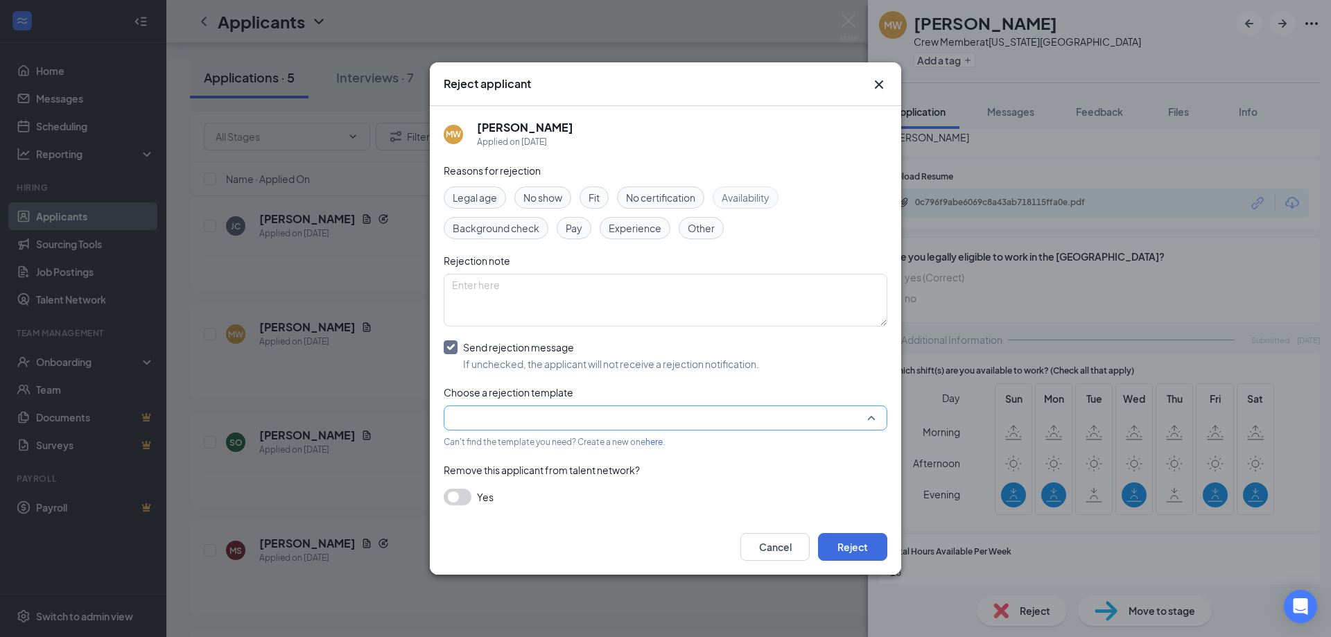
click at [537, 419] on input "search" at bounding box center [660, 418] width 417 height 24
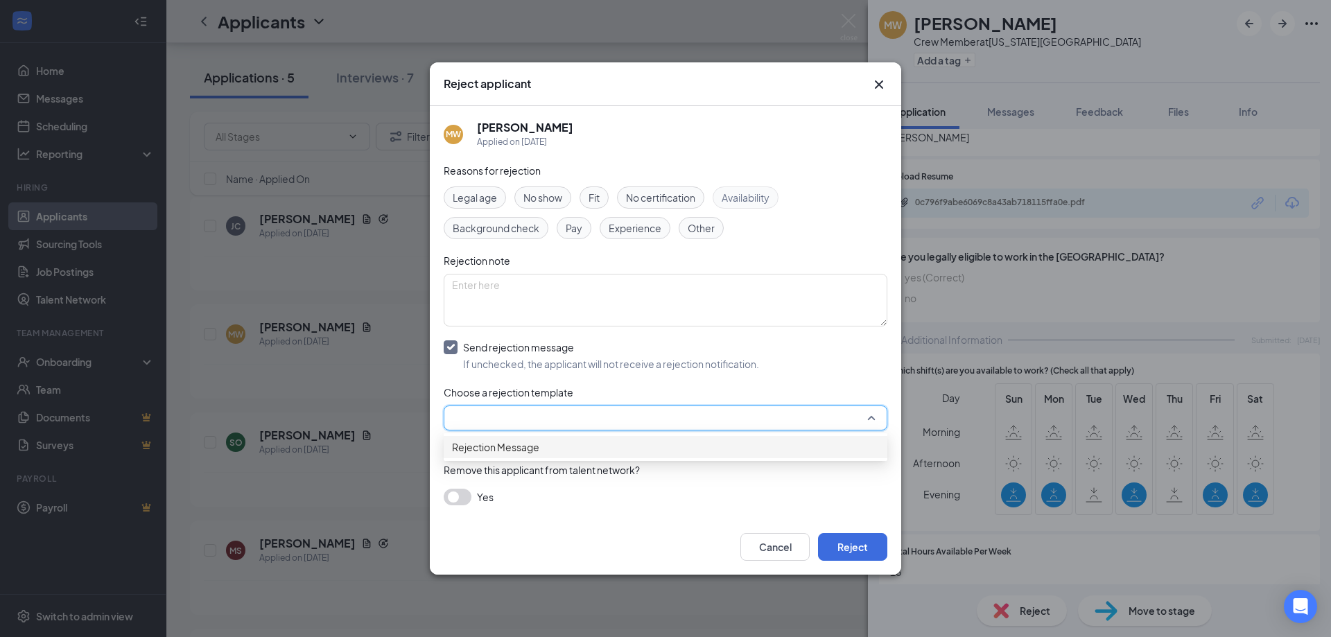
click at [545, 444] on div "Rejection Message" at bounding box center [666, 447] width 444 height 22
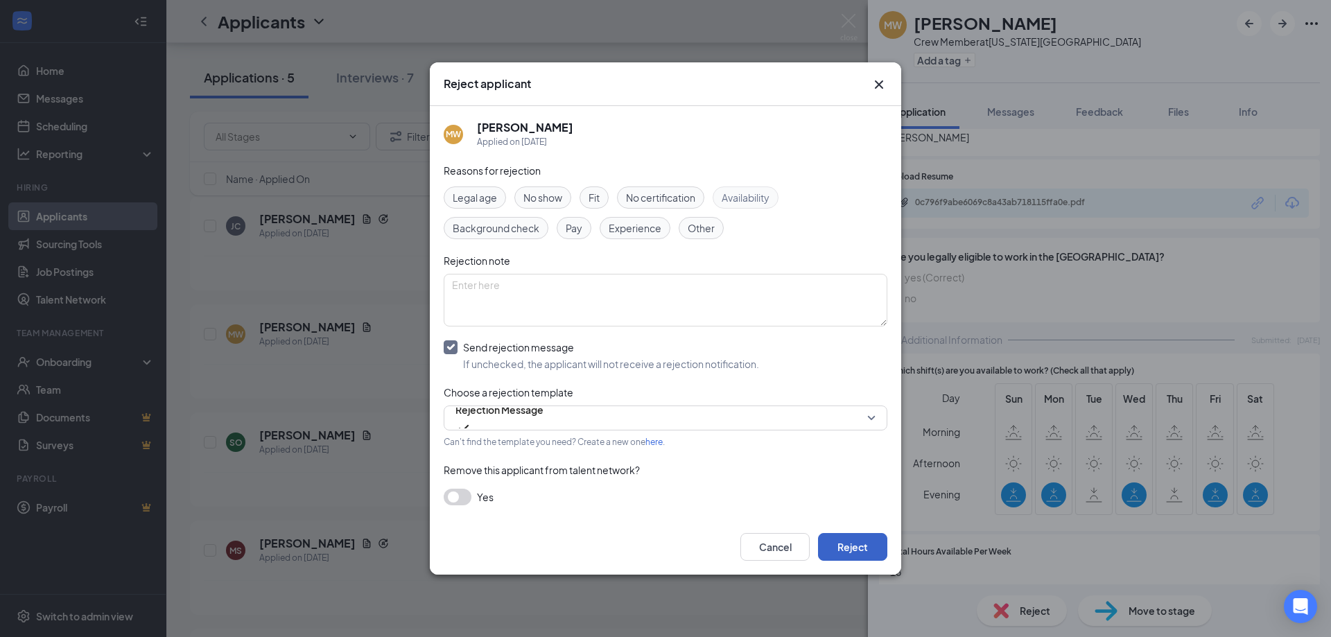
click at [870, 541] on button "Reject" at bounding box center [852, 547] width 69 height 28
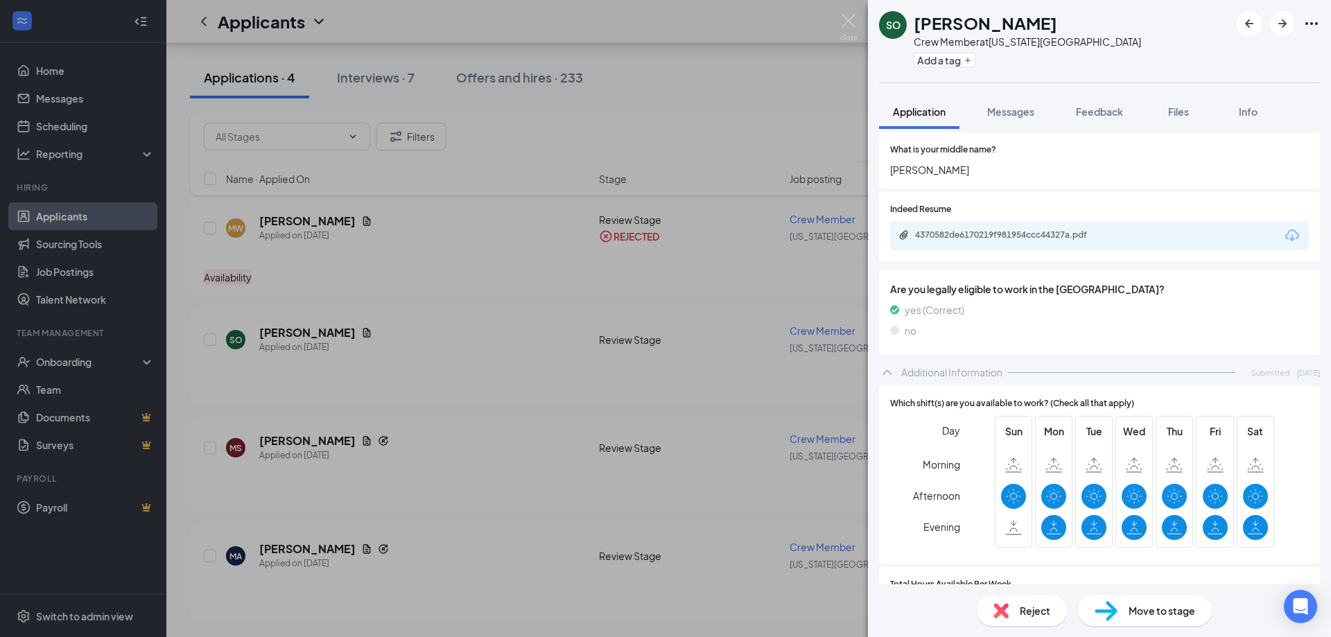
scroll to position [347, 0]
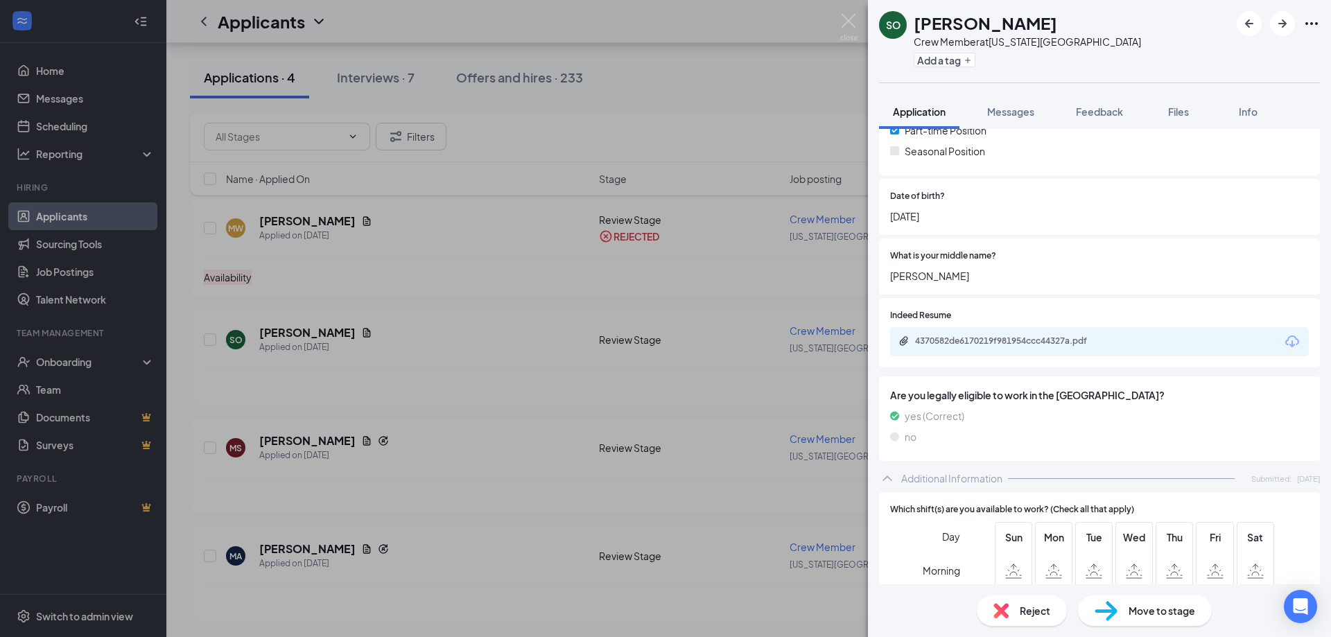
click at [932, 333] on div "4370582de6170219f981954ccc44327a.pdf" at bounding box center [1099, 341] width 419 height 29
click at [936, 339] on div "4370582de6170219f981954ccc44327a.pdf" at bounding box center [1012, 341] width 194 height 11
click at [528, 378] on div "SO [PERSON_NAME] Crew Member at [US_STATE][GEOGRAPHIC_DATA] Add a tag Applicati…" at bounding box center [665, 318] width 1331 height 637
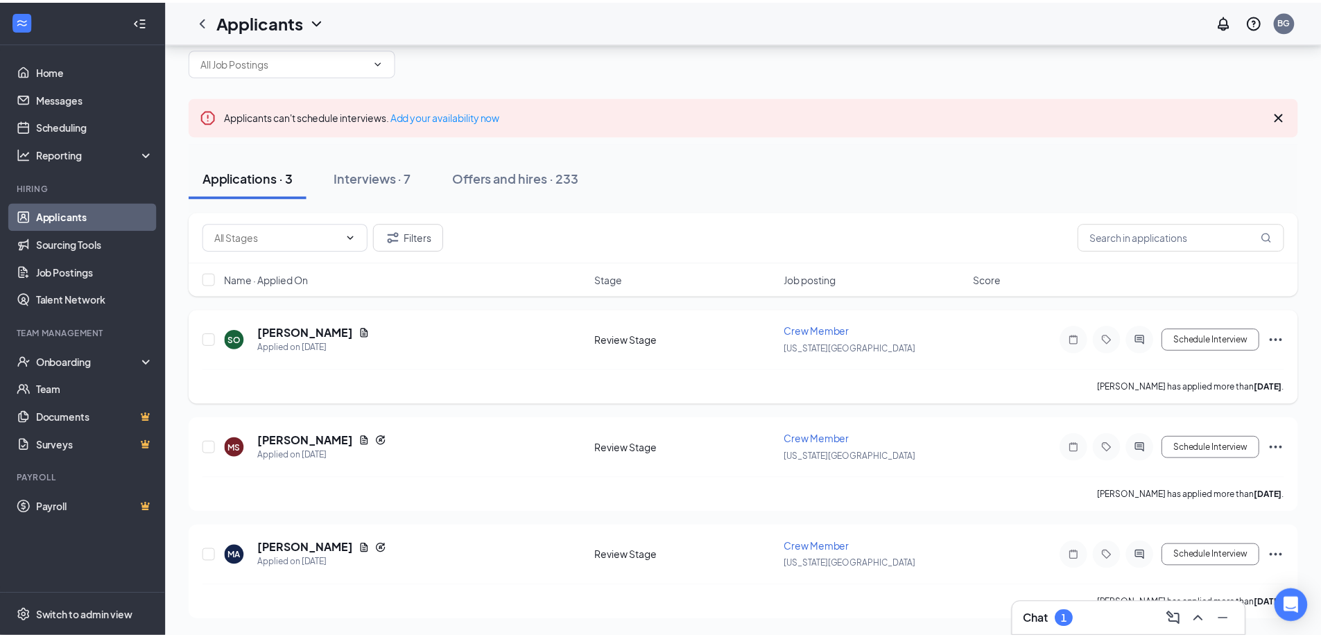
scroll to position [25, 0]
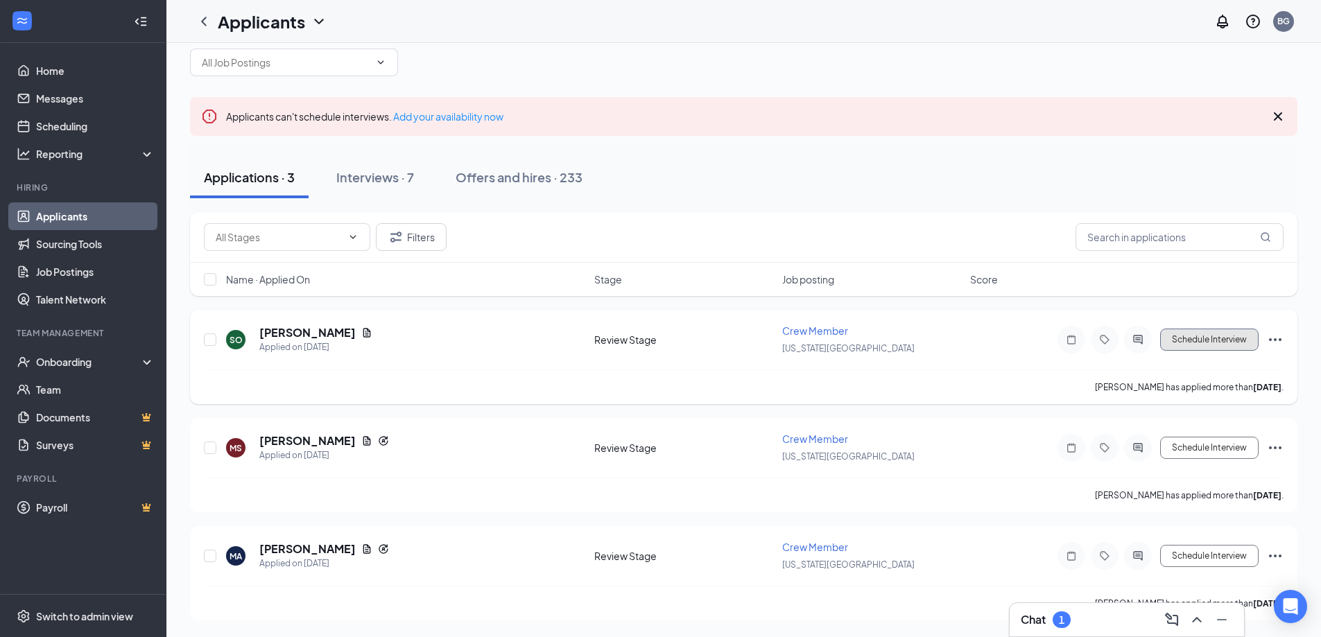
click at [1170, 335] on button "Schedule Interview" at bounding box center [1209, 340] width 98 height 22
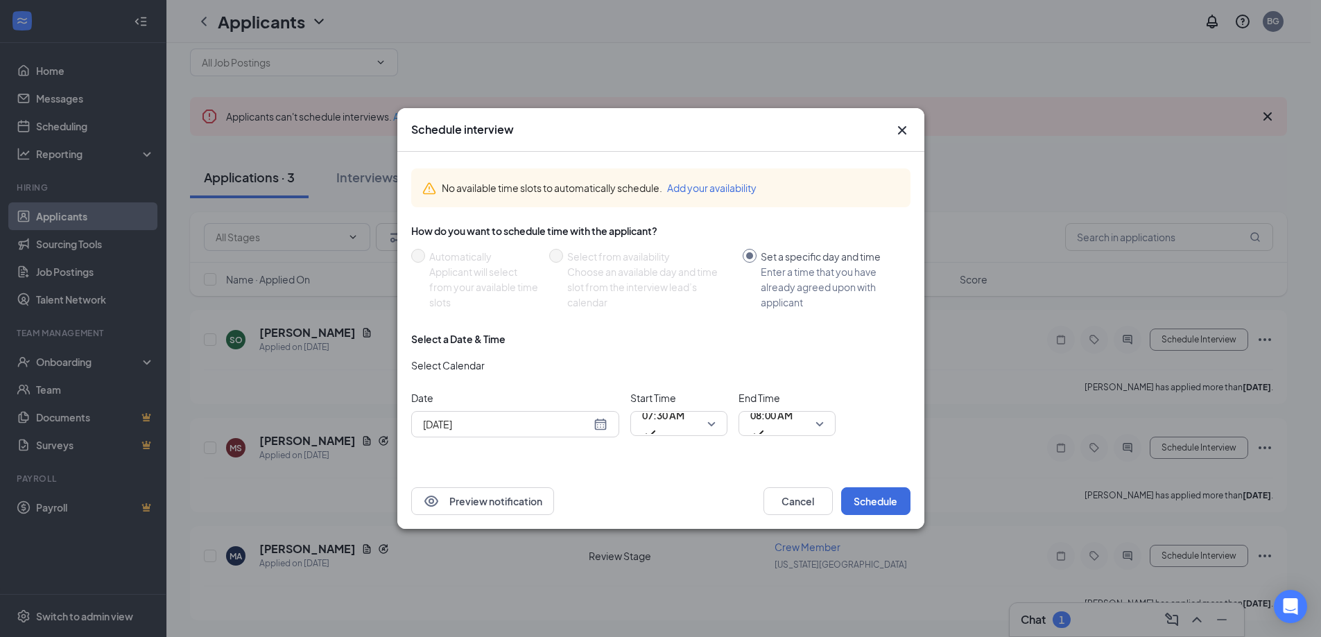
click at [603, 422] on div "[DATE]" at bounding box center [515, 424] width 184 height 15
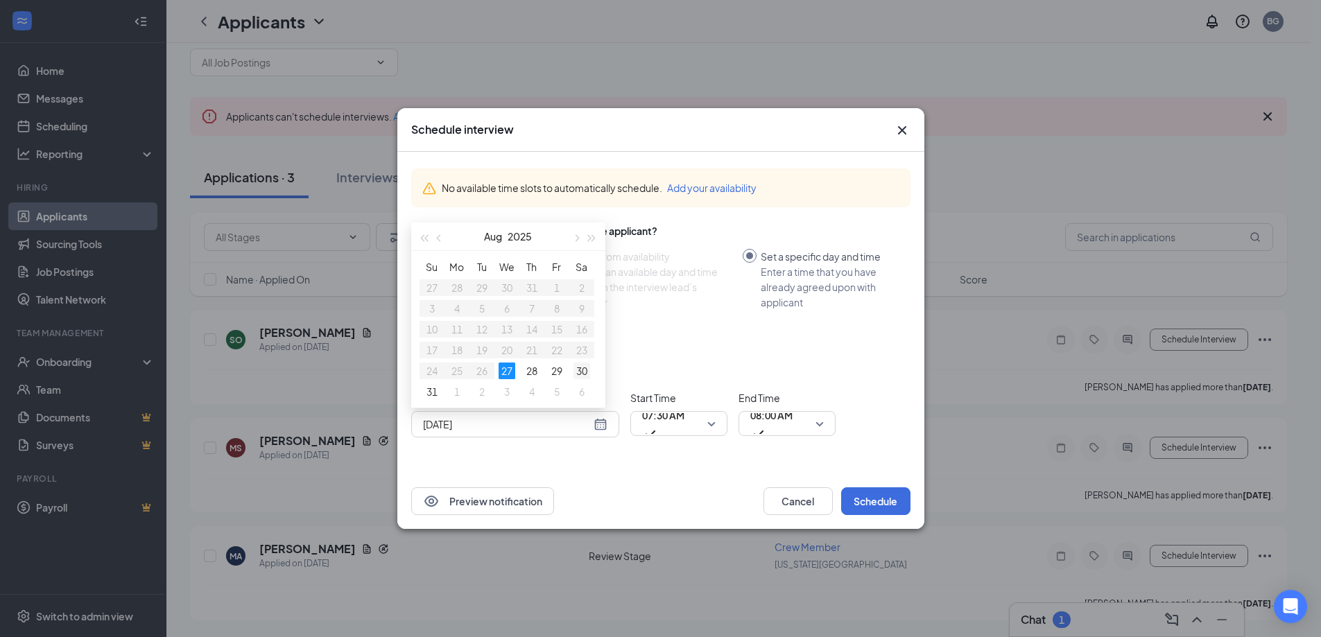
type input "[DATE]"
click at [580, 368] on div "30" at bounding box center [581, 371] width 17 height 17
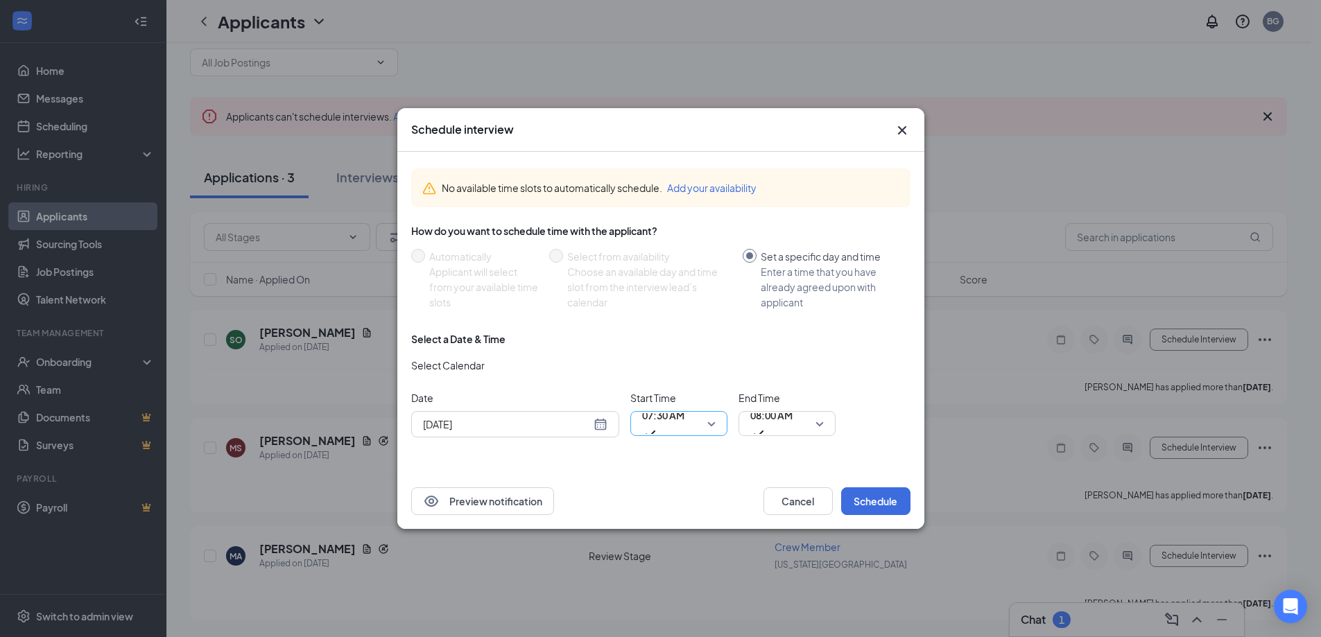
click at [716, 423] on div "07:30 AM" at bounding box center [678, 423] width 97 height 25
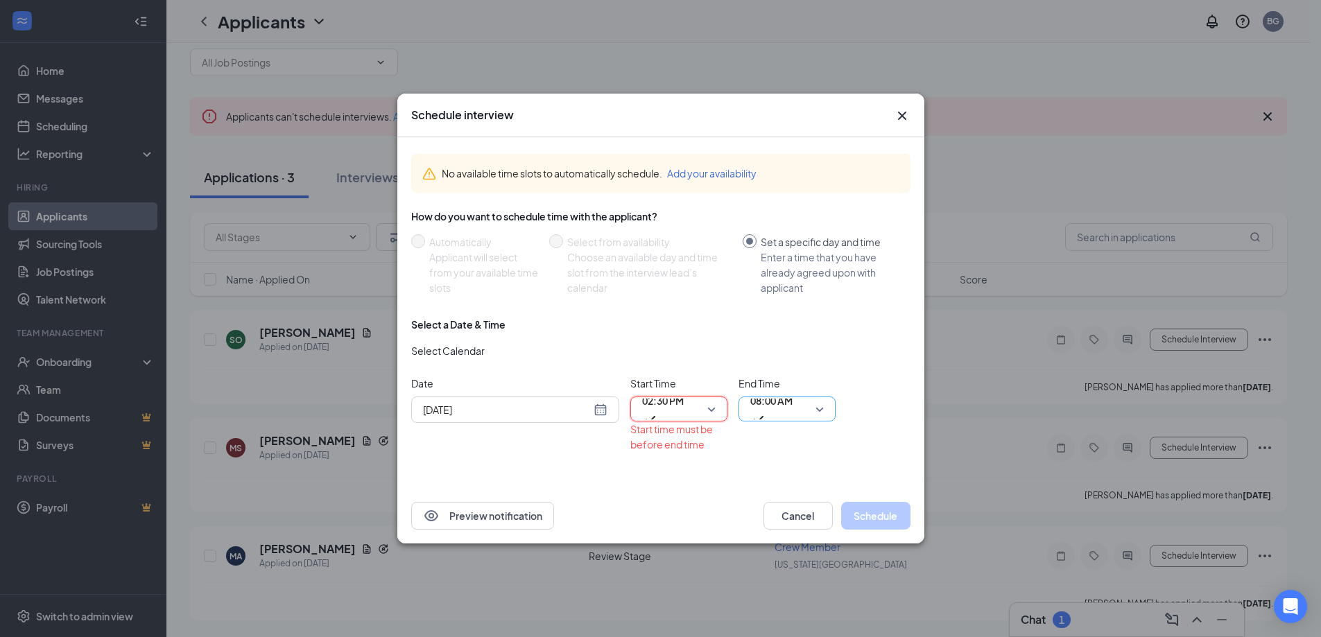
click at [786, 400] on span "08:00 AM" at bounding box center [771, 400] width 42 height 21
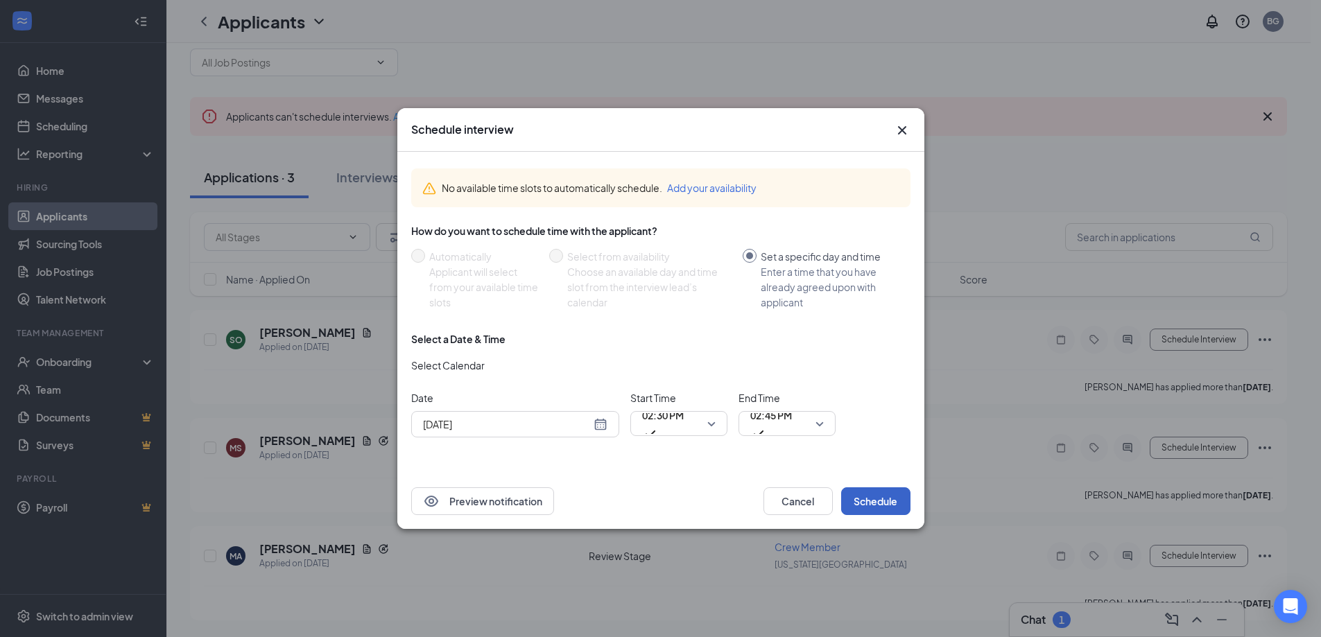
click at [873, 496] on button "Schedule" at bounding box center [875, 501] width 69 height 28
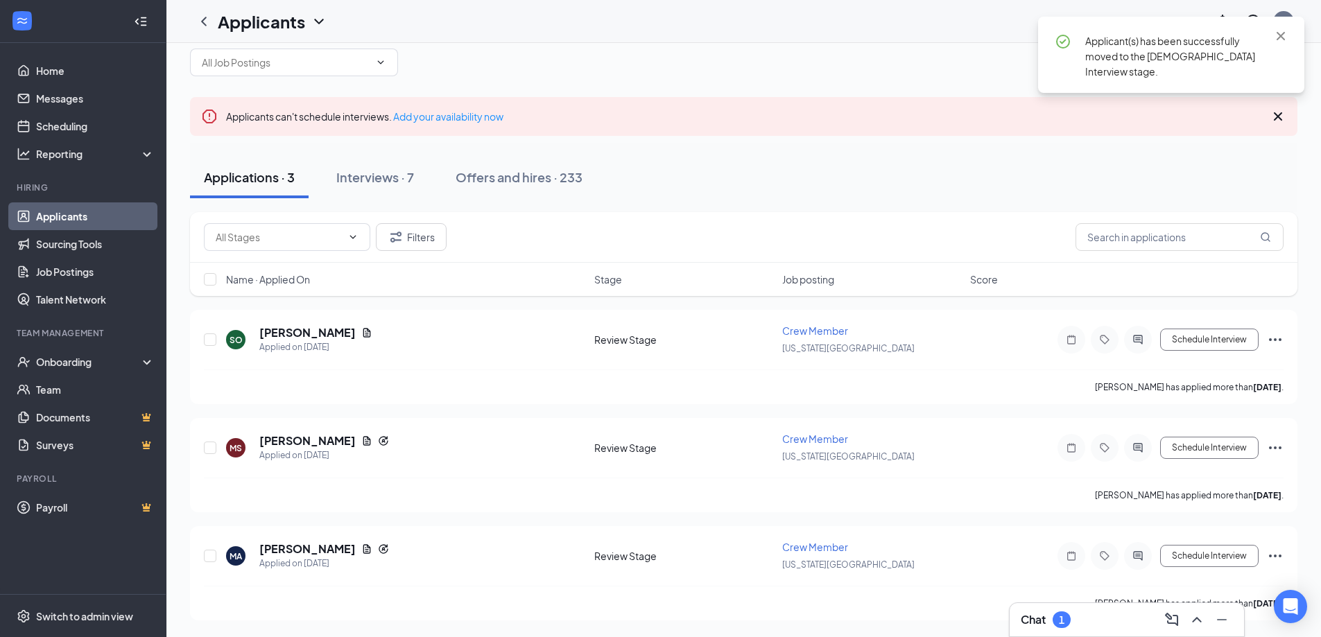
scroll to position [0, 0]
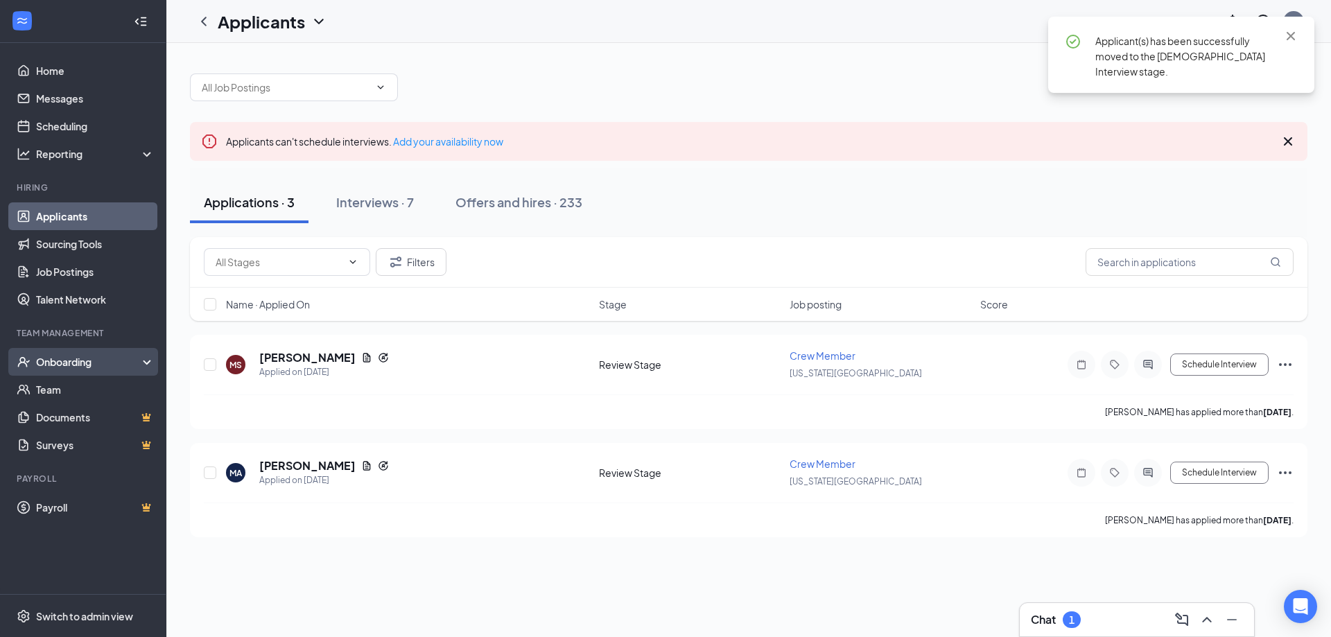
click at [103, 368] on div "Onboarding" at bounding box center [89, 362] width 107 height 14
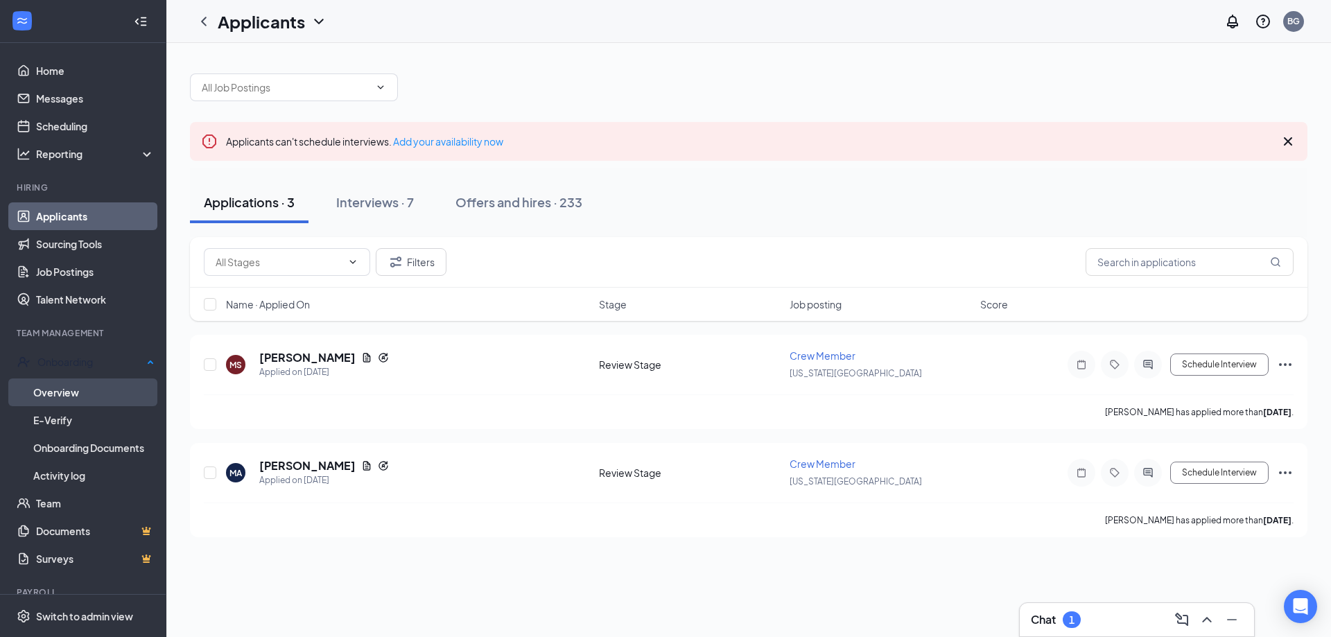
click at [102, 399] on link "Overview" at bounding box center [93, 393] width 121 height 28
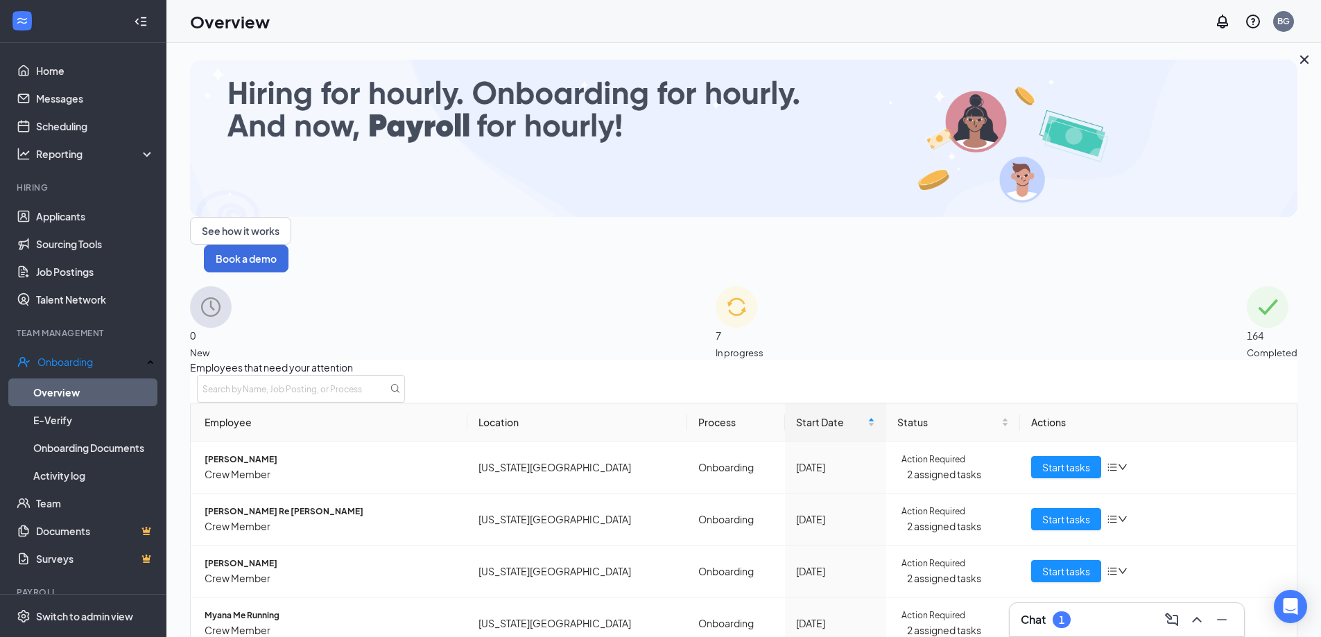
scroll to position [123, 0]
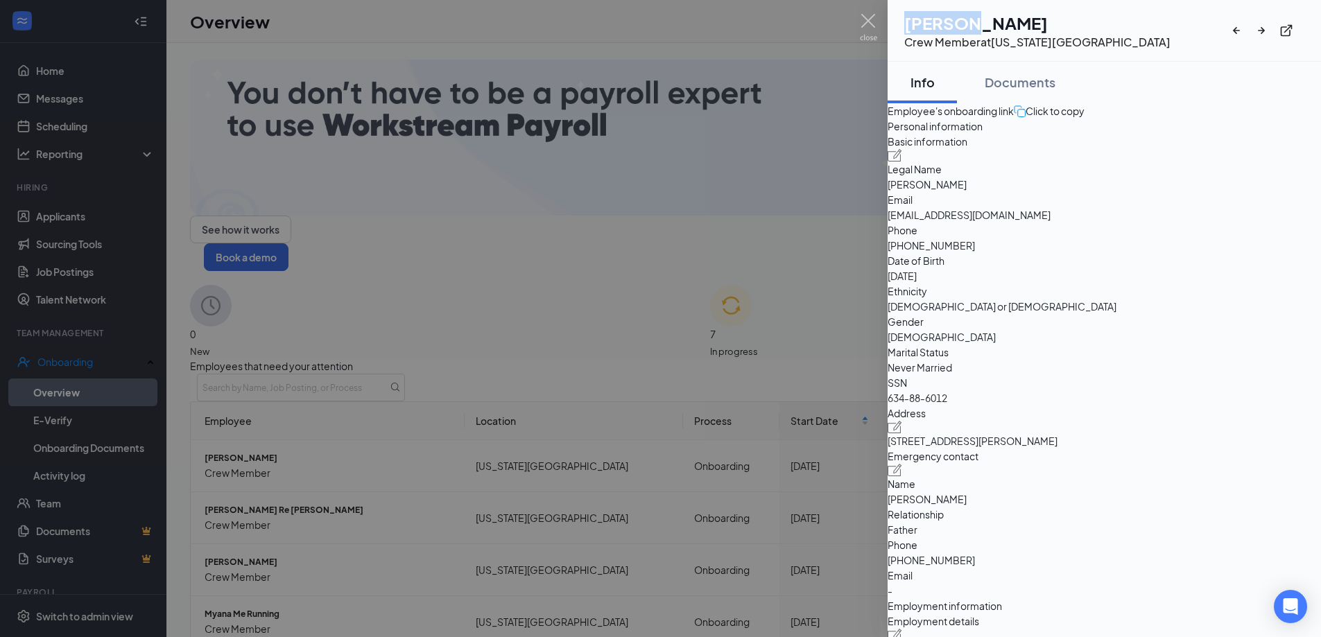
drag, startPoint x: 994, startPoint y: 24, endPoint x: 942, endPoint y: 28, distance: 52.2
click at [942, 28] on h1 "[PERSON_NAME]" at bounding box center [1037, 23] width 266 height 24
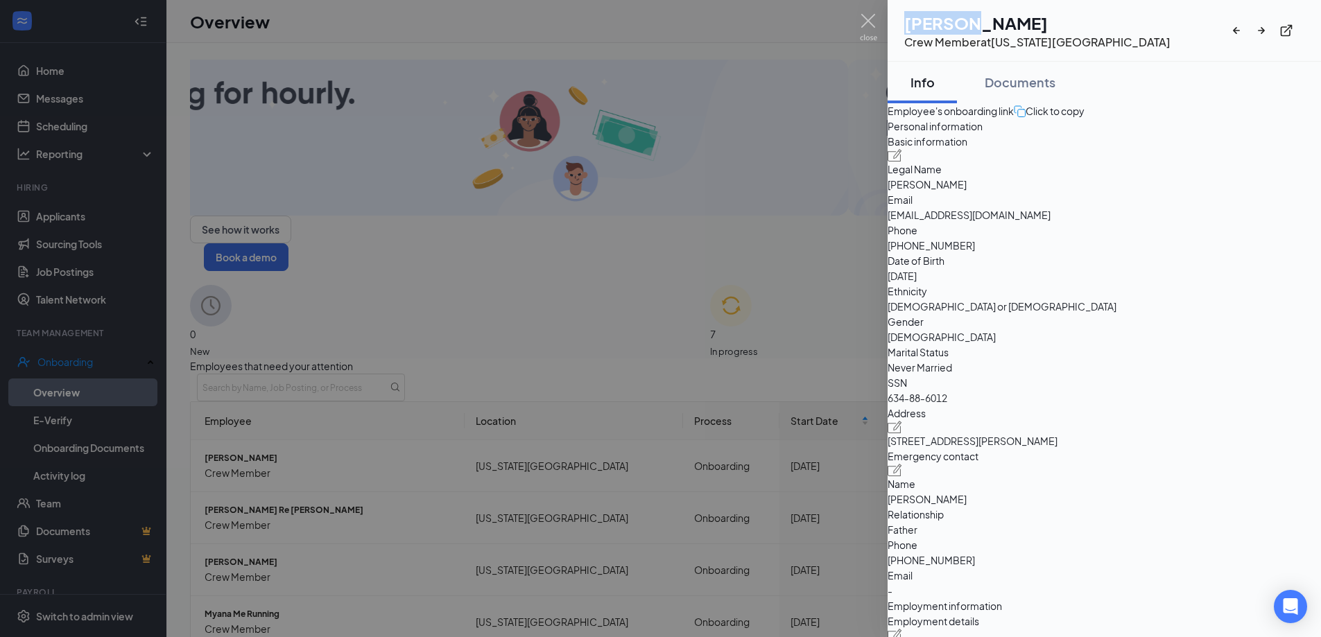
copy h1 "Zerriah"
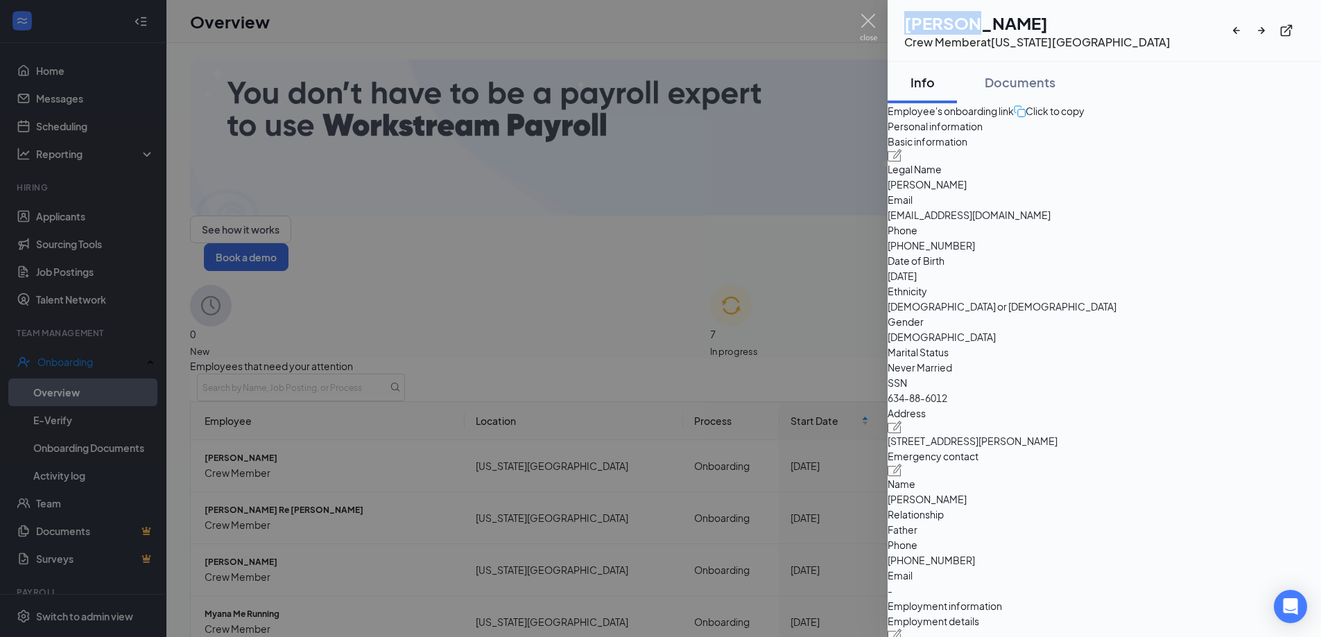
drag, startPoint x: 1055, startPoint y: 20, endPoint x: 1010, endPoint y: 24, distance: 45.9
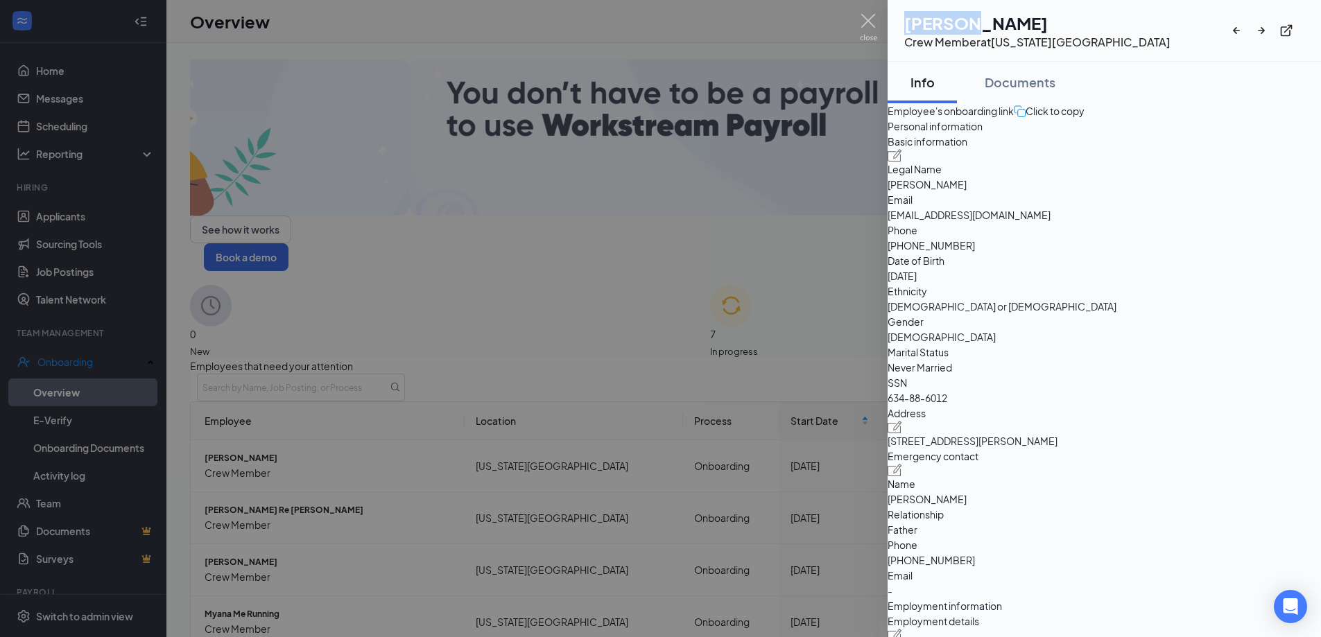
click at [1010, 24] on h1 "[PERSON_NAME]" at bounding box center [1037, 23] width 266 height 24
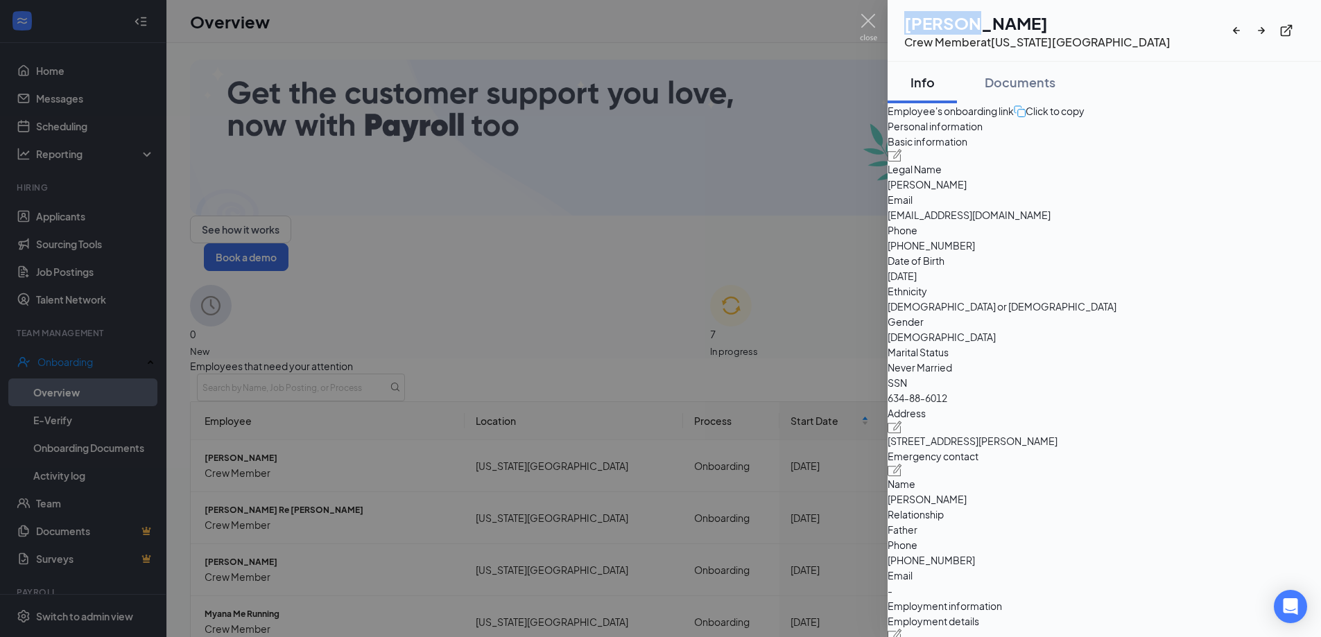
copy h1 "Rice"
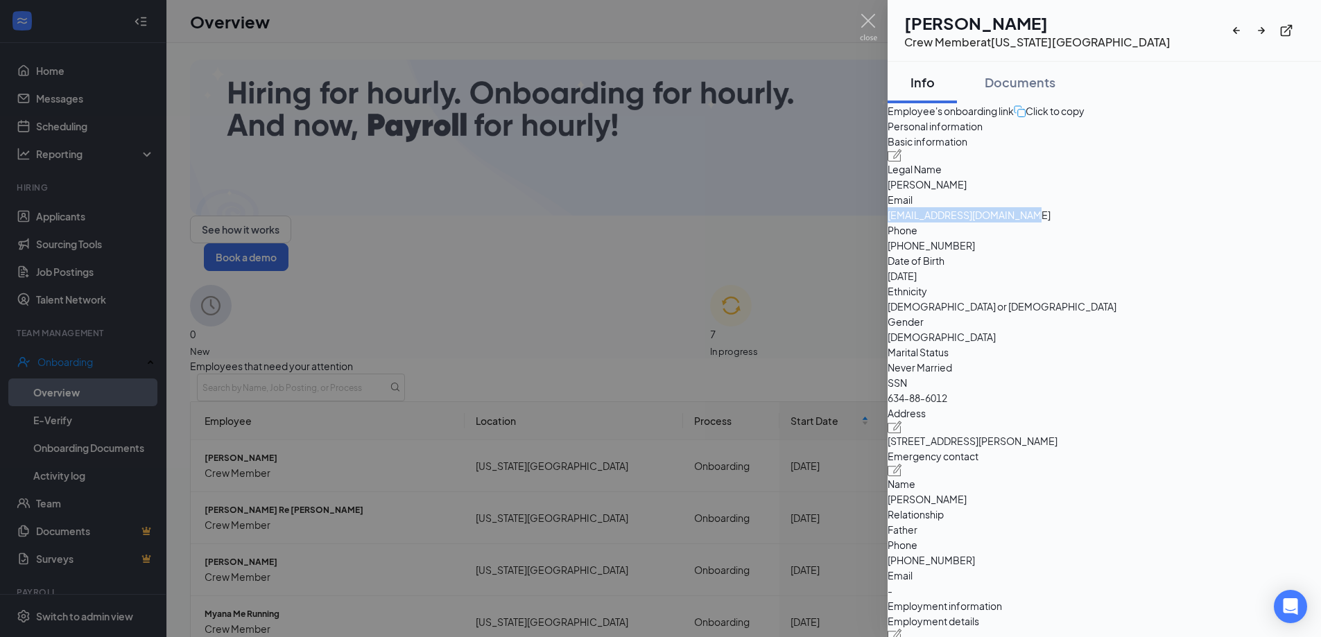
drag, startPoint x: 1226, startPoint y: 288, endPoint x: 1073, endPoint y: 288, distance: 153.2
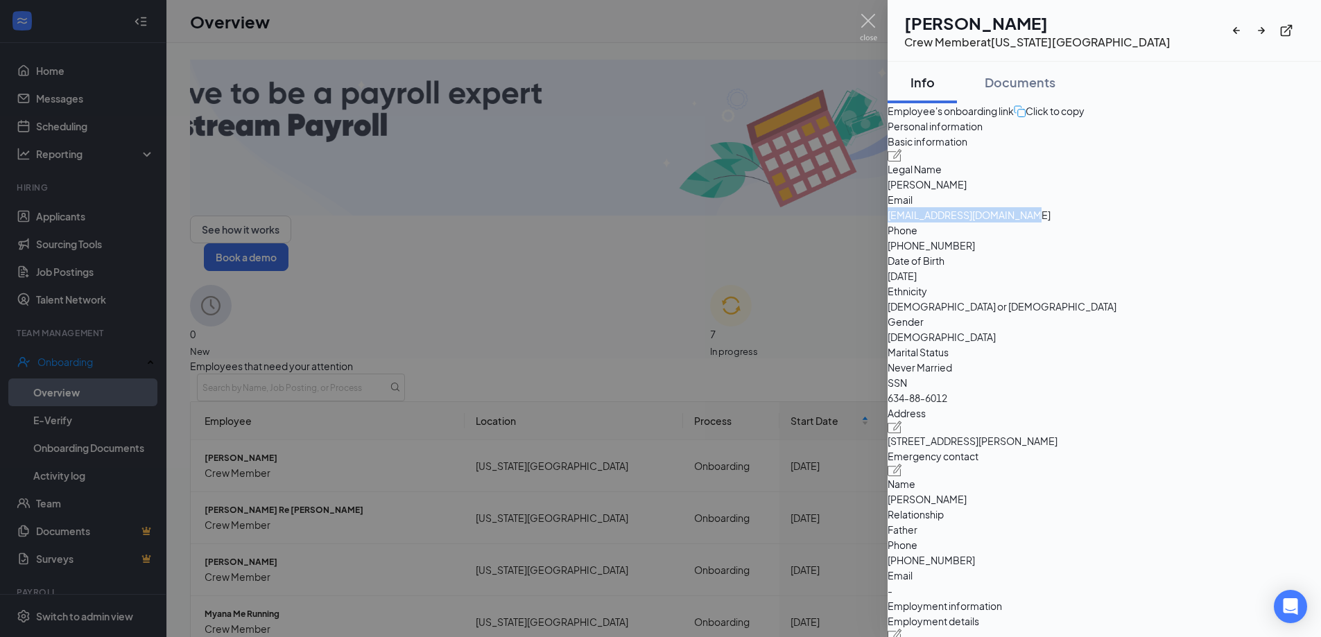
click at [1073, 223] on div "Email [EMAIL_ADDRESS][DOMAIN_NAME]" at bounding box center [1104, 207] width 433 height 31
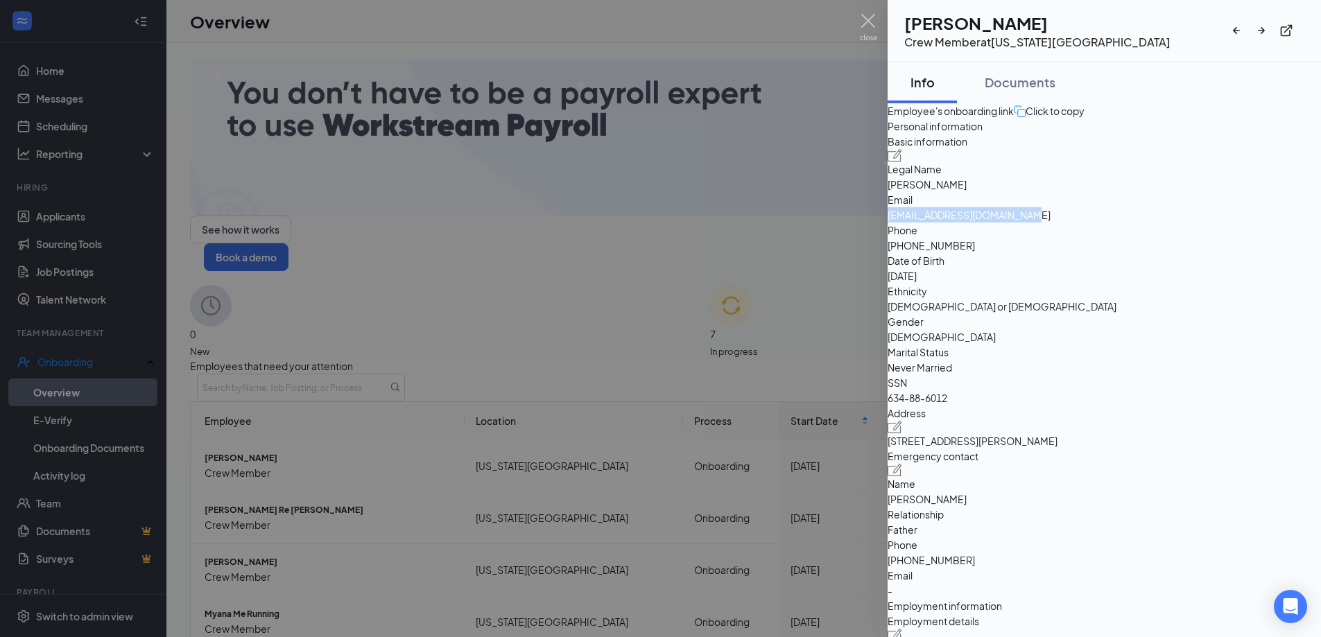
copy div "[EMAIL_ADDRESS][DOMAIN_NAME]"
click at [1213, 223] on span "[EMAIL_ADDRESS][DOMAIN_NAME]" at bounding box center [1104, 214] width 433 height 15
drag, startPoint x: 1215, startPoint y: 290, endPoint x: 1073, endPoint y: 290, distance: 141.5
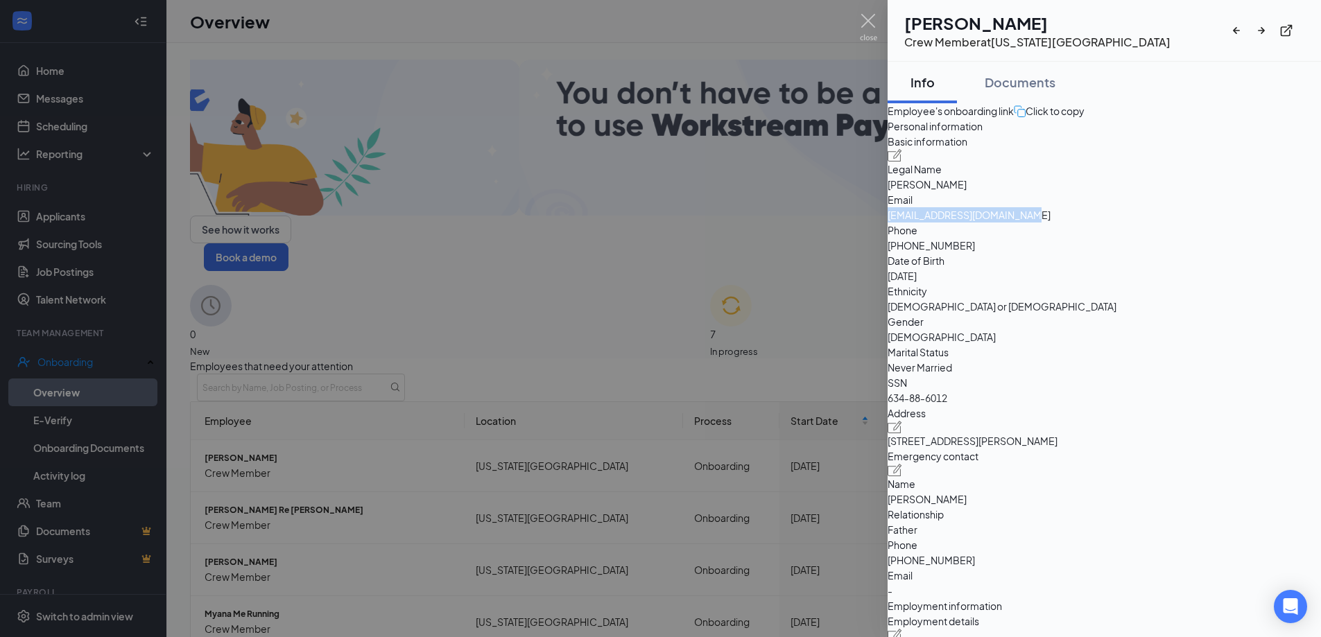
click at [1073, 223] on div "Email [EMAIL_ADDRESS][DOMAIN_NAME]" at bounding box center [1104, 207] width 433 height 31
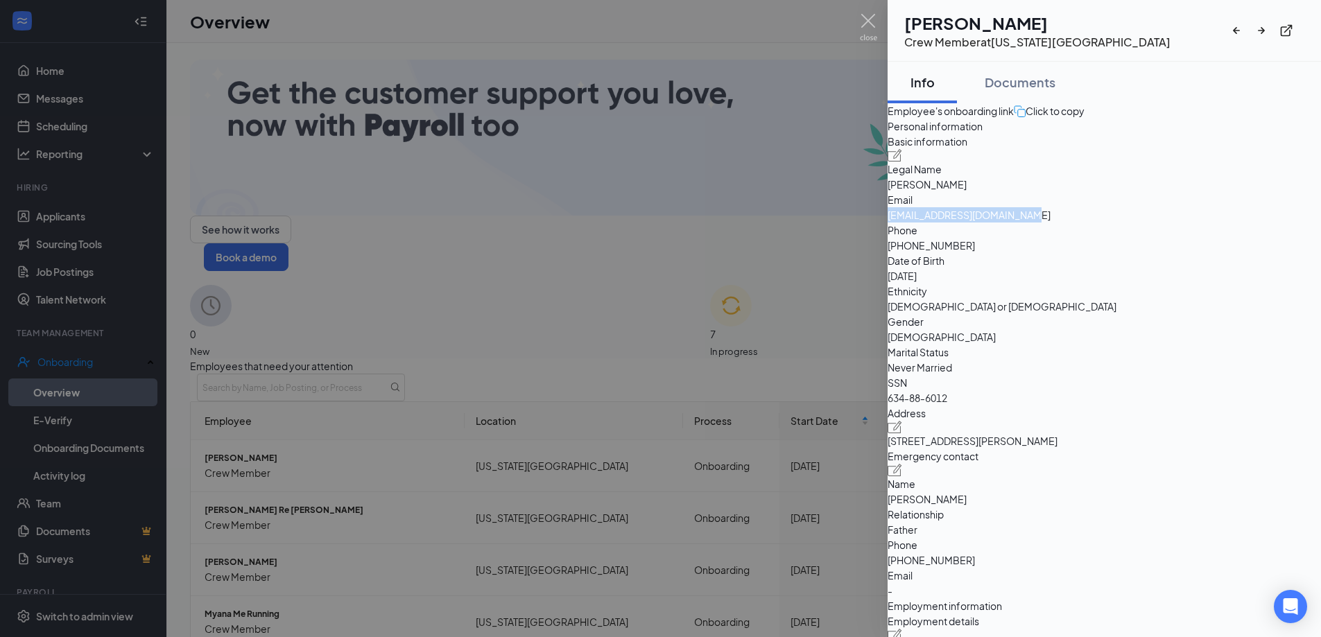
copy div "[EMAIL_ADDRESS][DOMAIN_NAME]"
drag, startPoint x: 1155, startPoint y: 316, endPoint x: 1091, endPoint y: 325, distance: 64.3
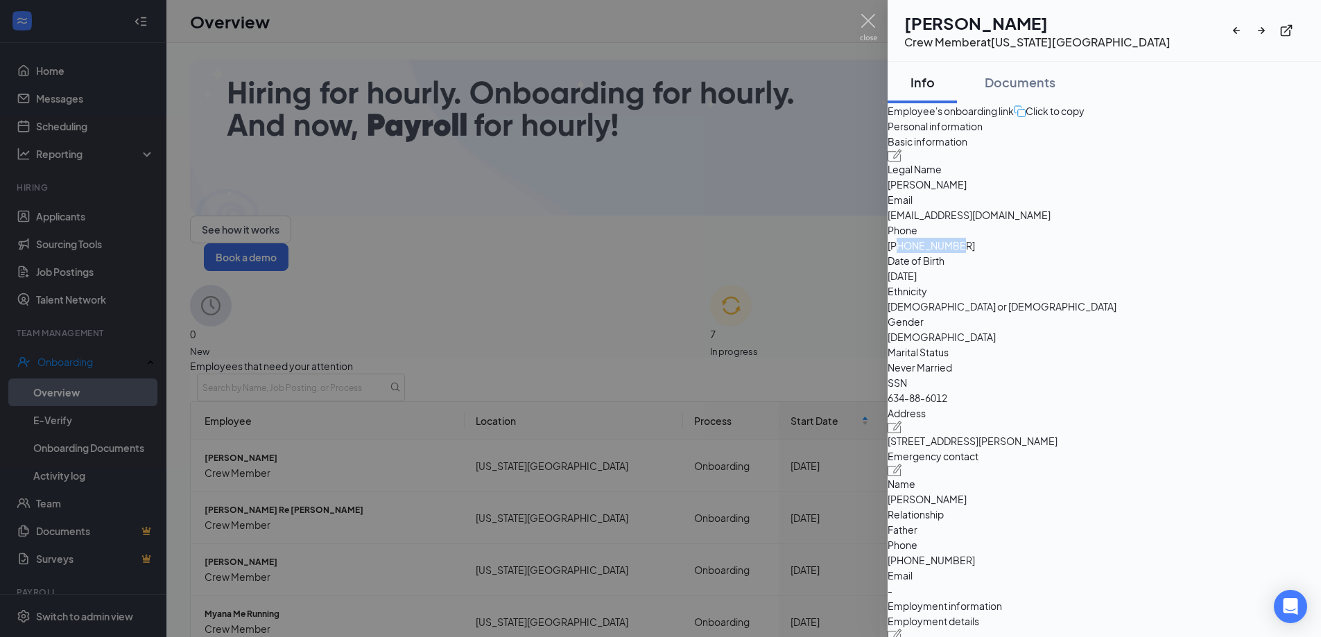
click at [1091, 253] on span "[PHONE_NUMBER]" at bounding box center [1104, 245] width 433 height 15
copy span "3178640603"
